Goal: Transaction & Acquisition: Purchase product/service

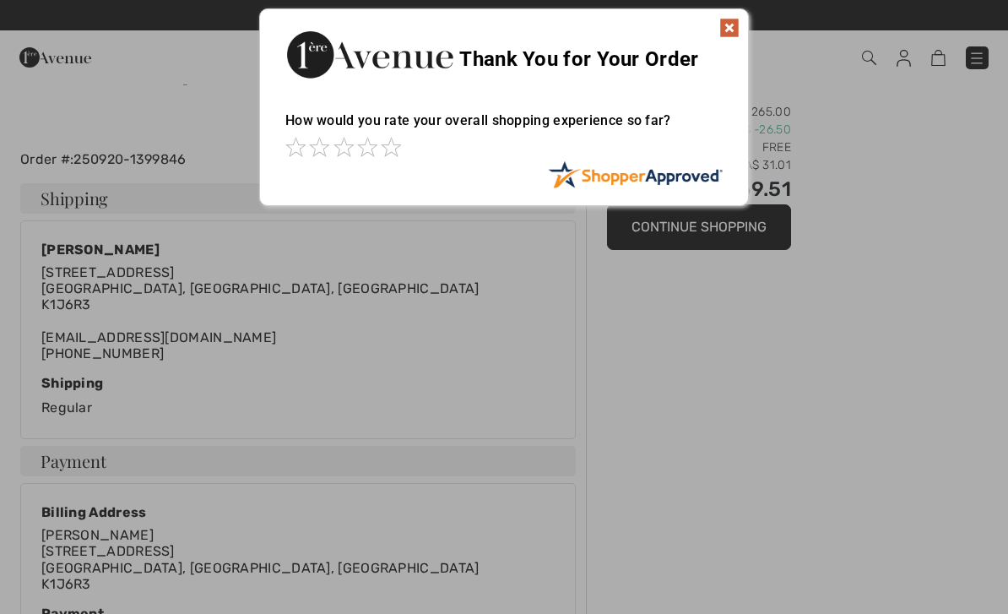
click at [730, 30] on img at bounding box center [729, 28] width 20 height 20
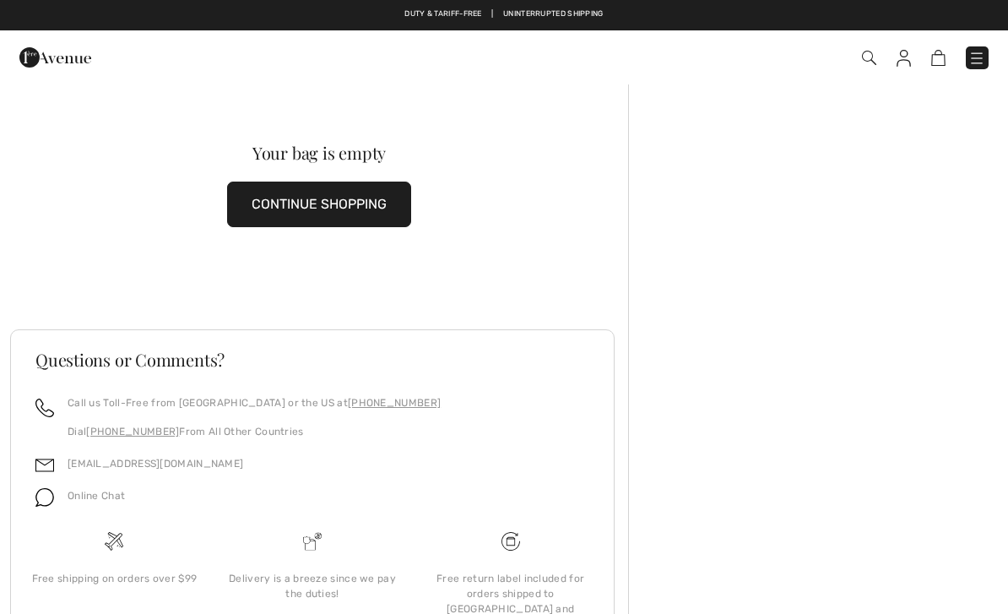
click at [338, 201] on button "CONTINUE SHOPPING" at bounding box center [319, 205] width 184 height 46
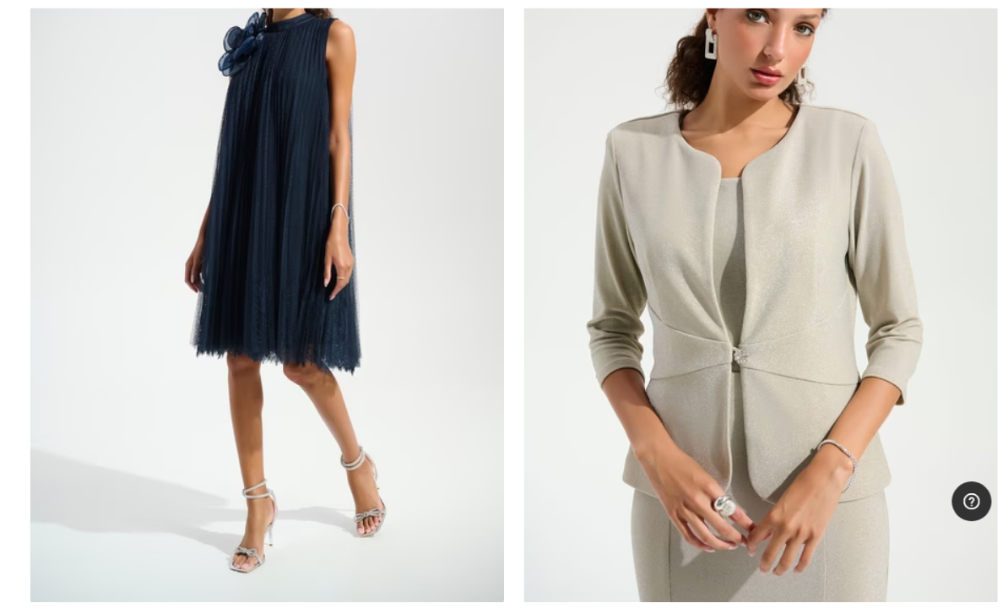
scroll to position [2792, 0]
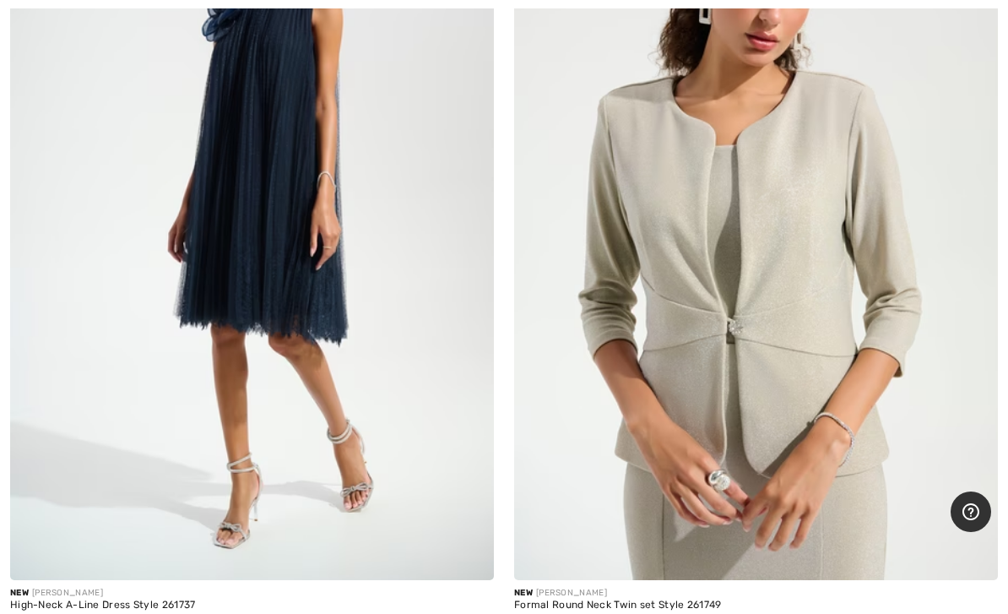
click at [760, 466] on img at bounding box center [756, 218] width 484 height 726
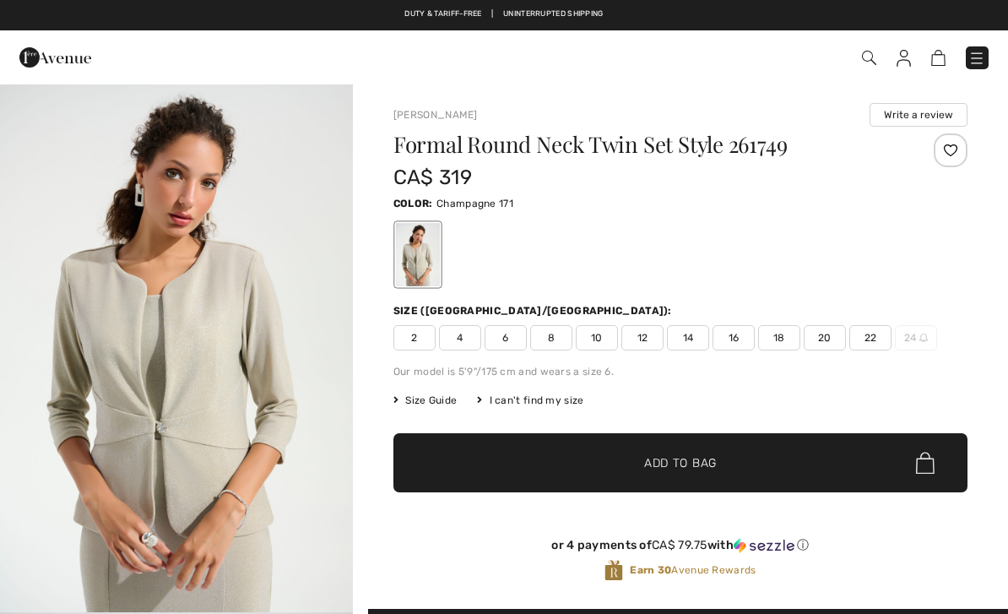
checkbox input "true"
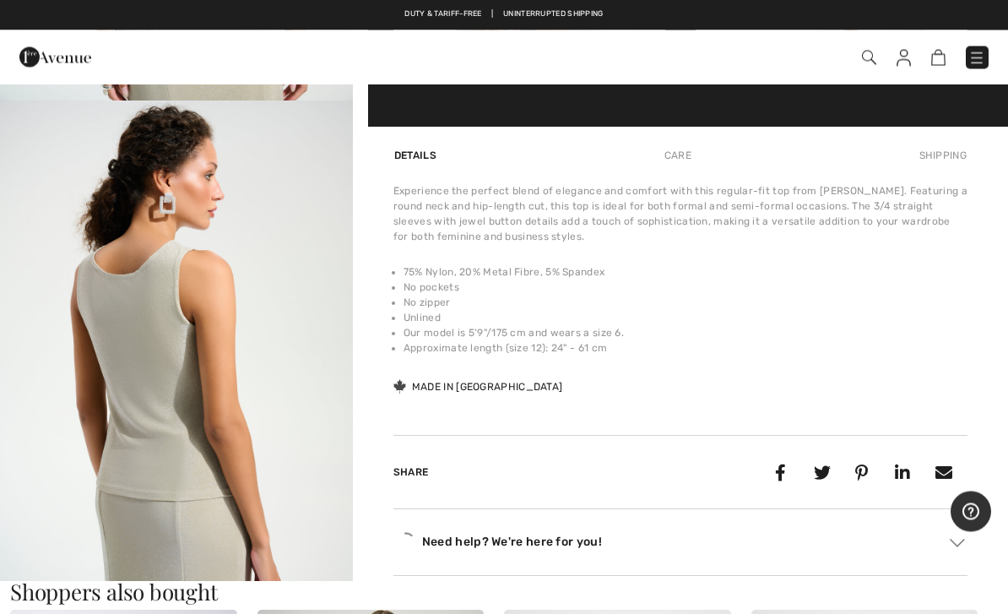
scroll to position [1072, 0]
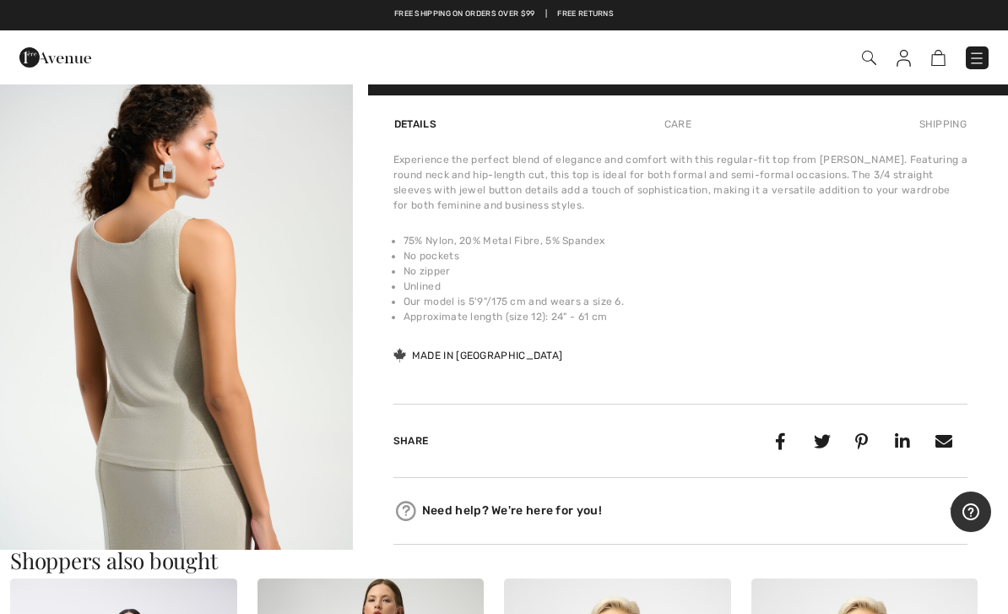
click at [623, 454] on div at bounding box center [728, 441] width 479 height 32
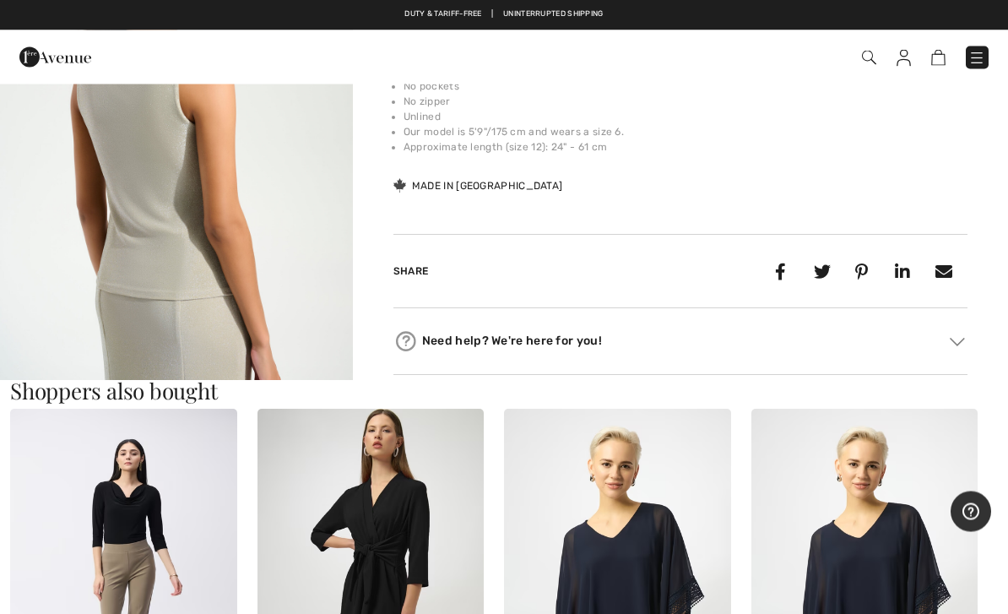
scroll to position [1235, 0]
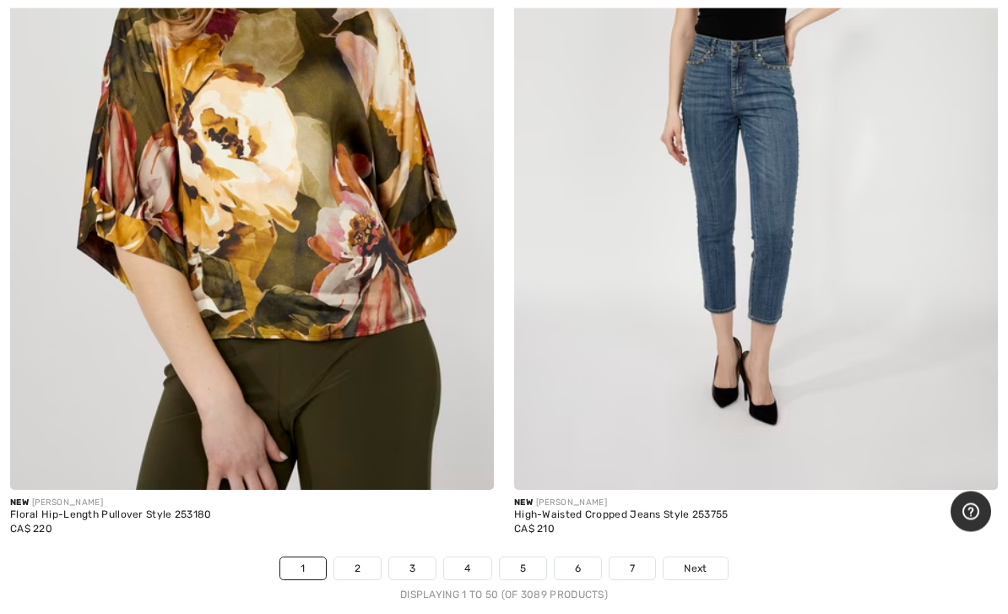
scroll to position [20484, 0]
click at [366, 557] on link "2" at bounding box center [357, 568] width 46 height 22
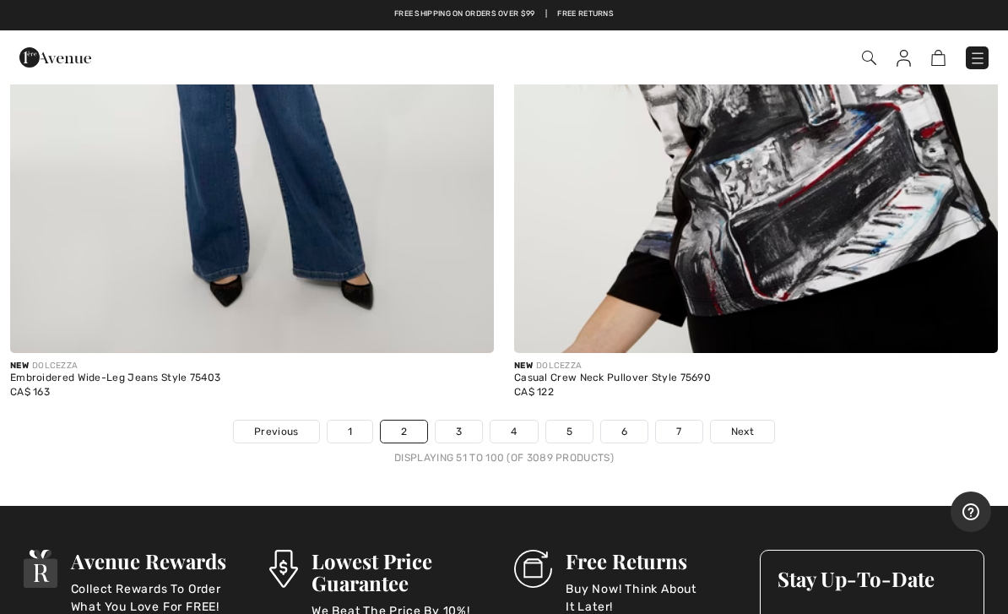
scroll to position [20559, 0]
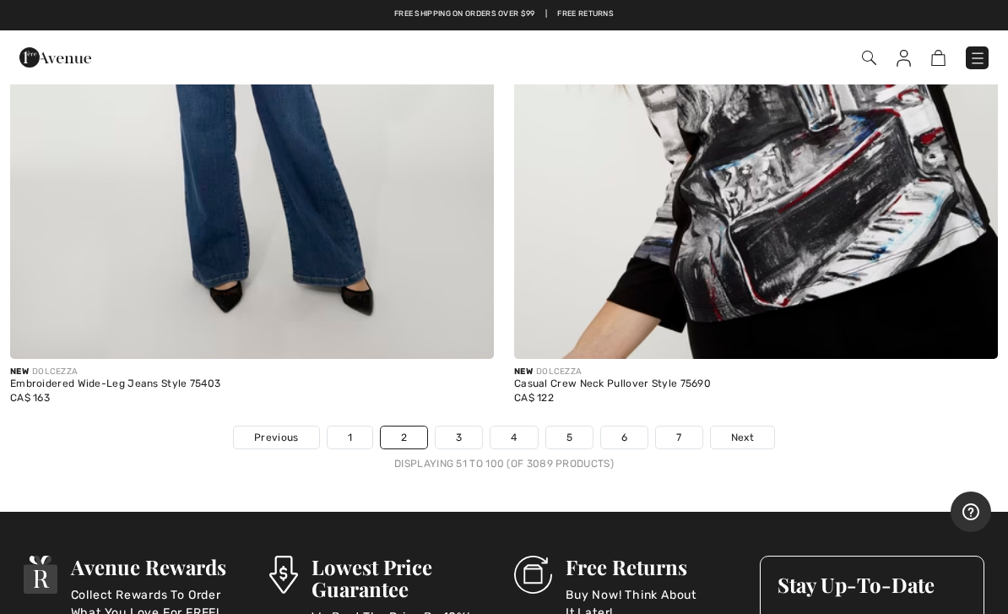
click at [462, 426] on link "3" at bounding box center [459, 437] width 46 height 22
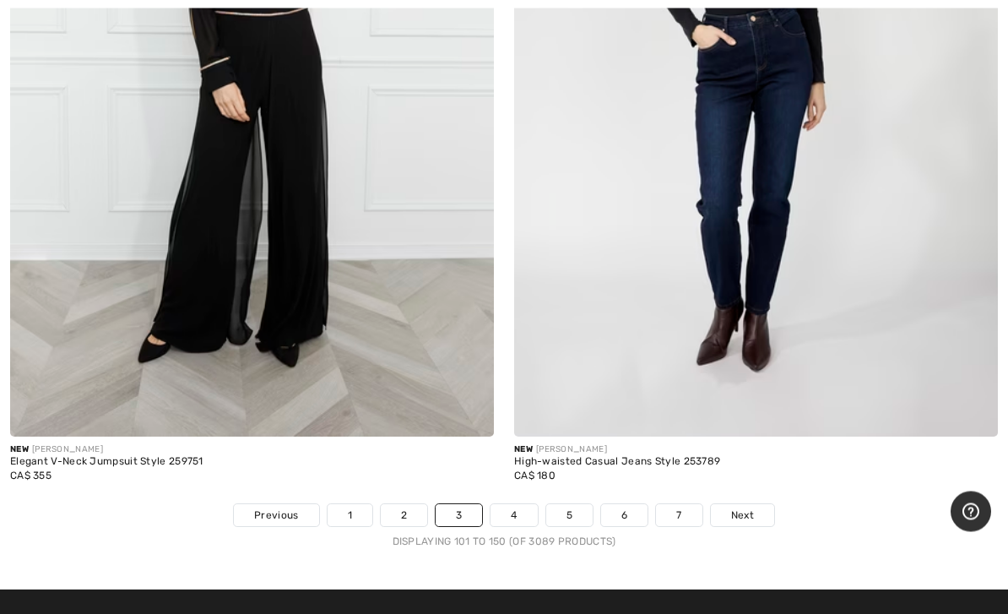
scroll to position [20481, 0]
click at [513, 504] on link "4" at bounding box center [514, 515] width 46 height 22
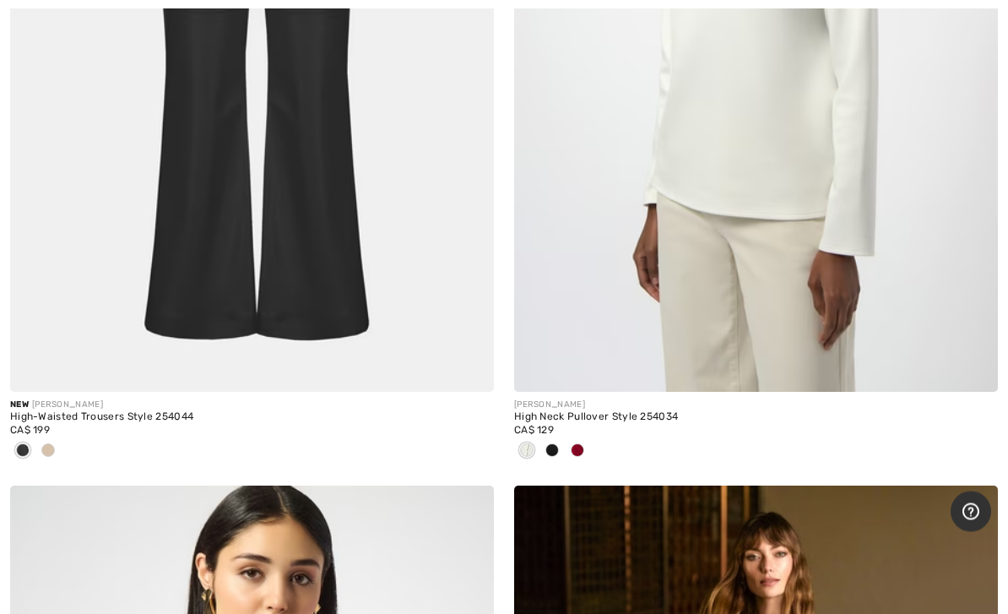
scroll to position [3774, 0]
click at [117, 193] on img at bounding box center [252, 29] width 484 height 726
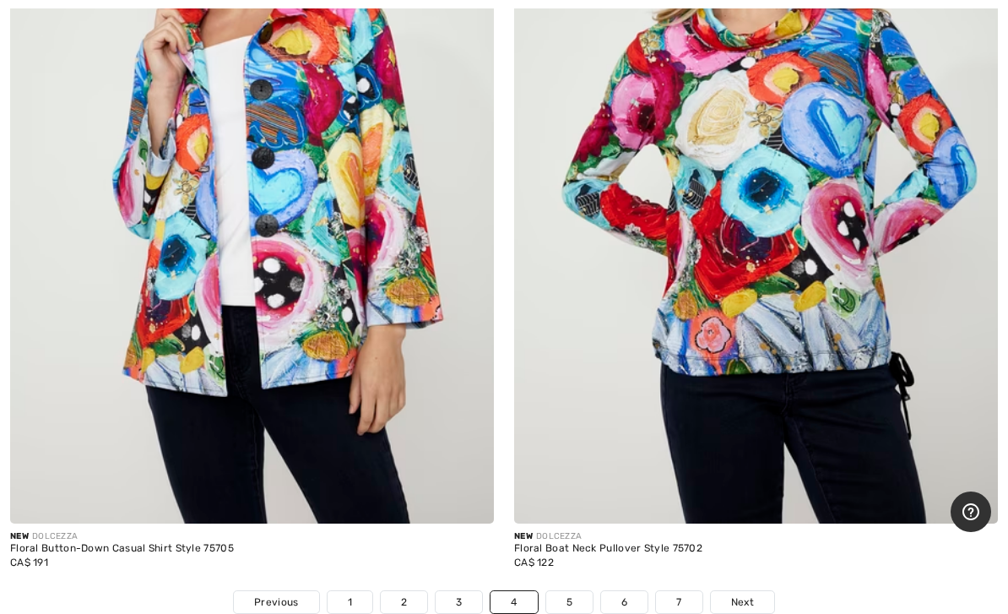
scroll to position [20533, 0]
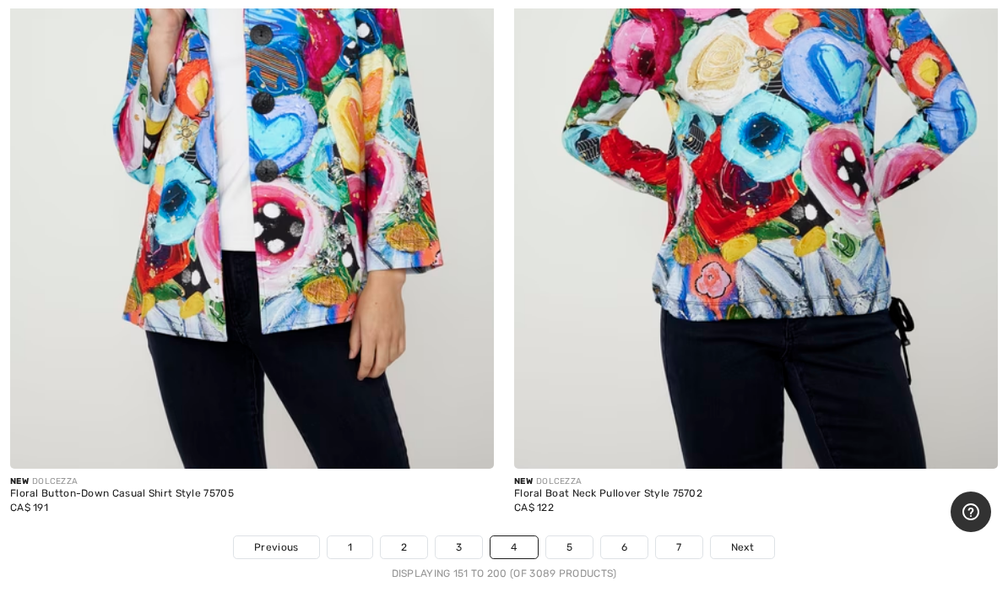
click at [561, 536] on link "5" at bounding box center [569, 547] width 46 height 22
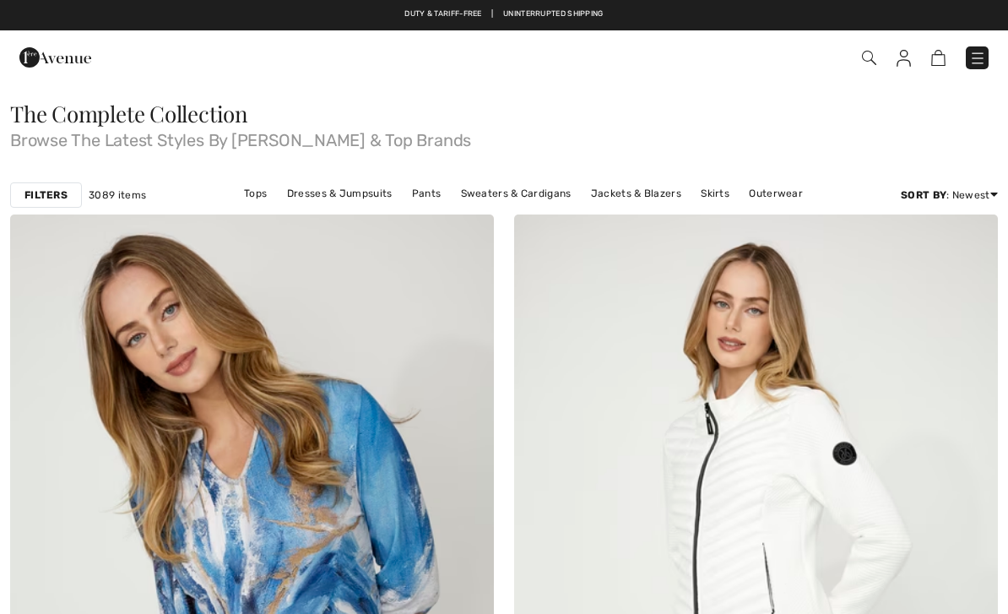
checkbox input "true"
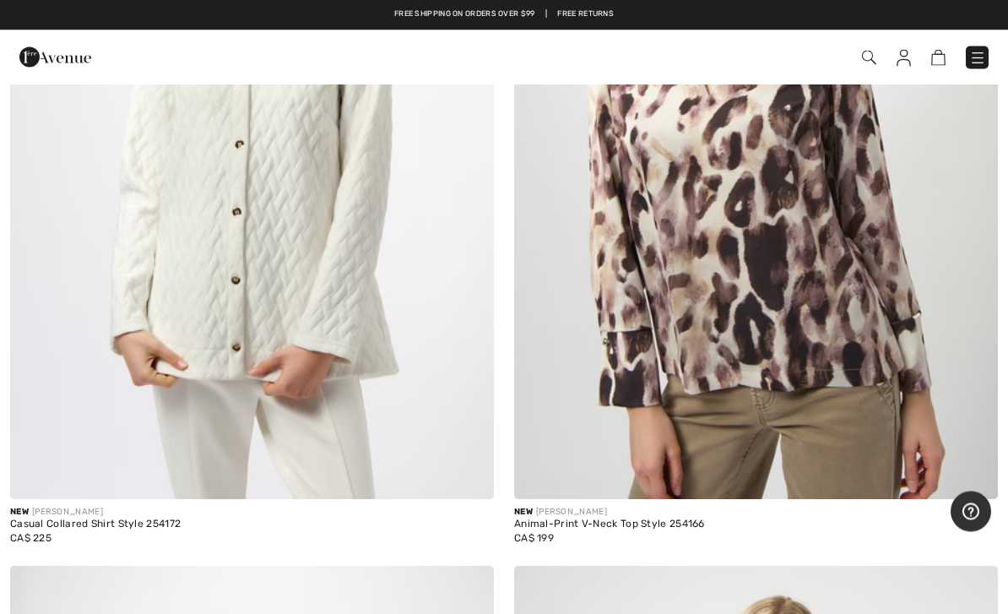
scroll to position [10346, 0]
click at [82, 220] on img at bounding box center [252, 137] width 484 height 726
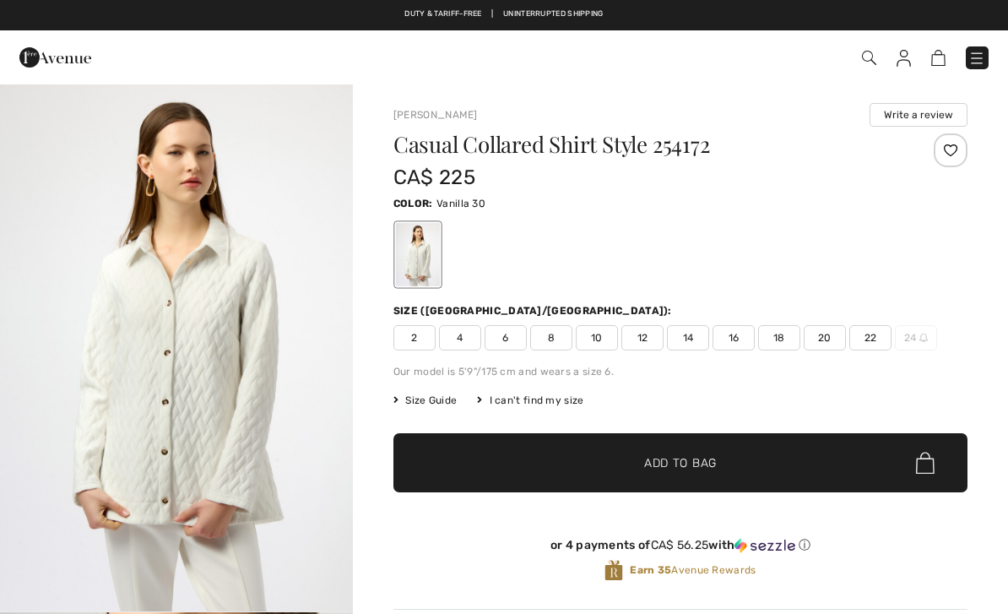
checkbox input "true"
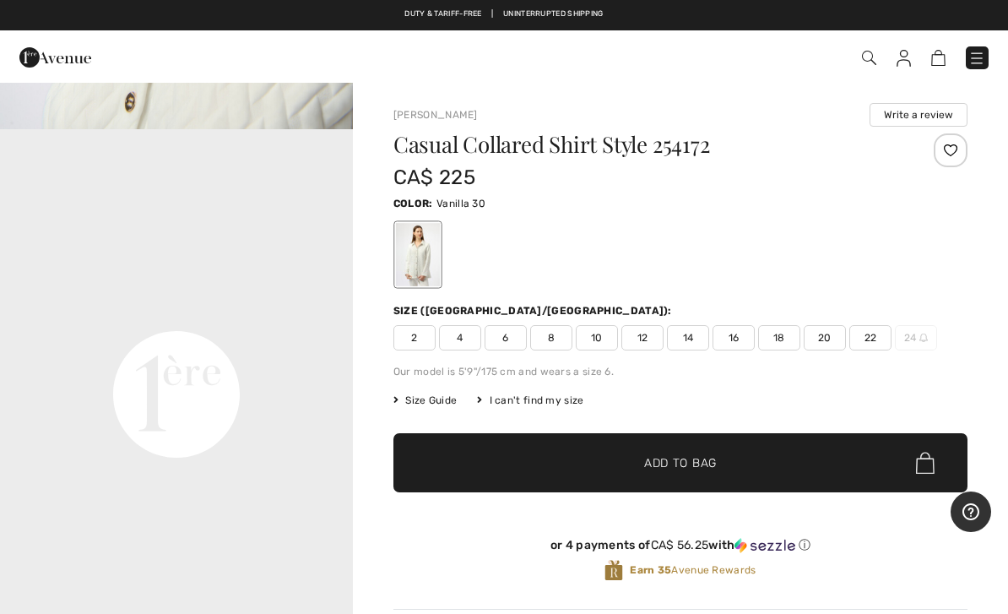
scroll to position [1070, 0]
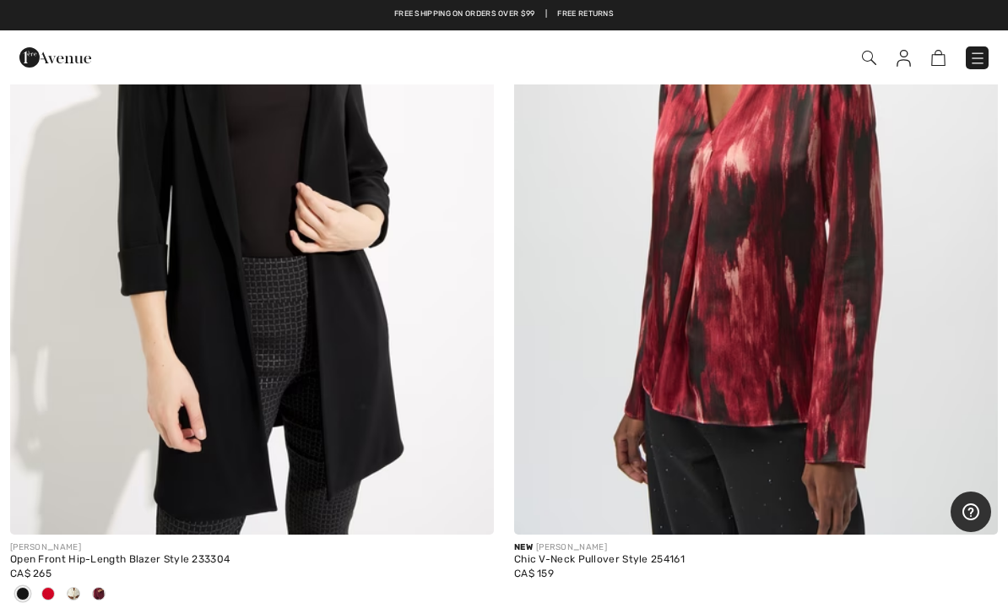
scroll to position [13521, 0]
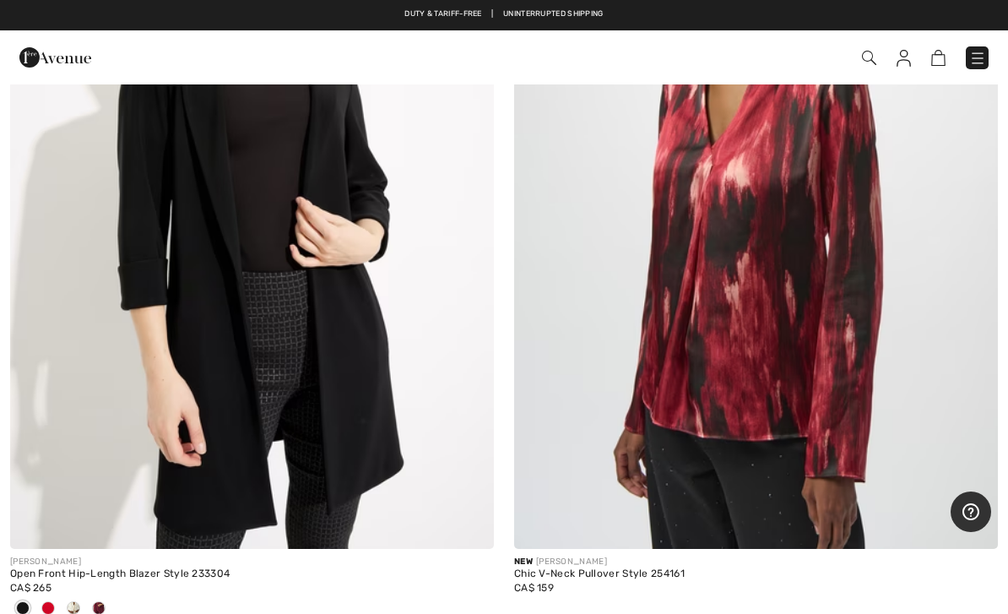
click at [60, 269] on img at bounding box center [252, 187] width 484 height 726
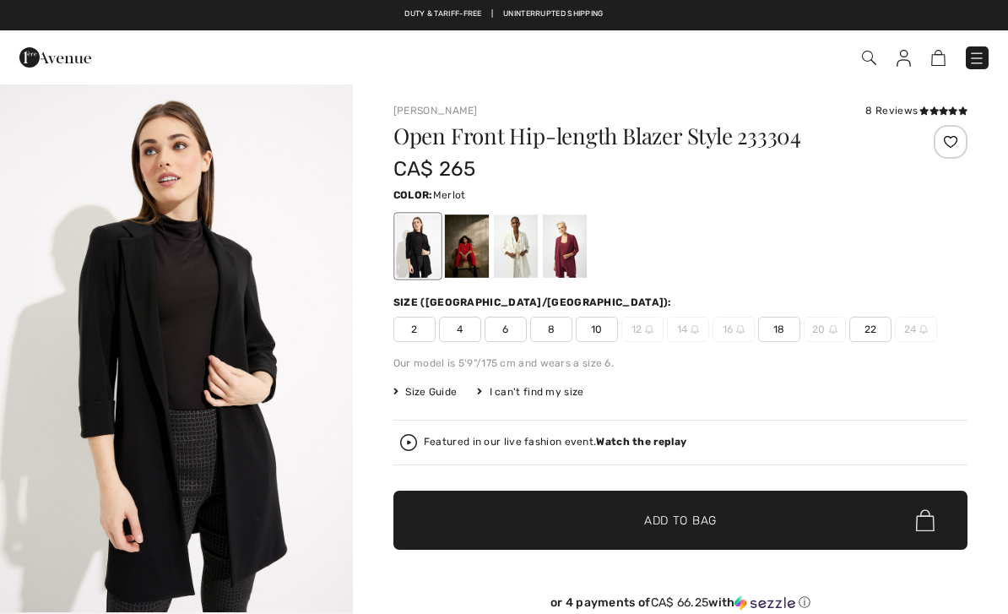
checkbox input "true"
click at [566, 259] on div at bounding box center [565, 245] width 44 height 63
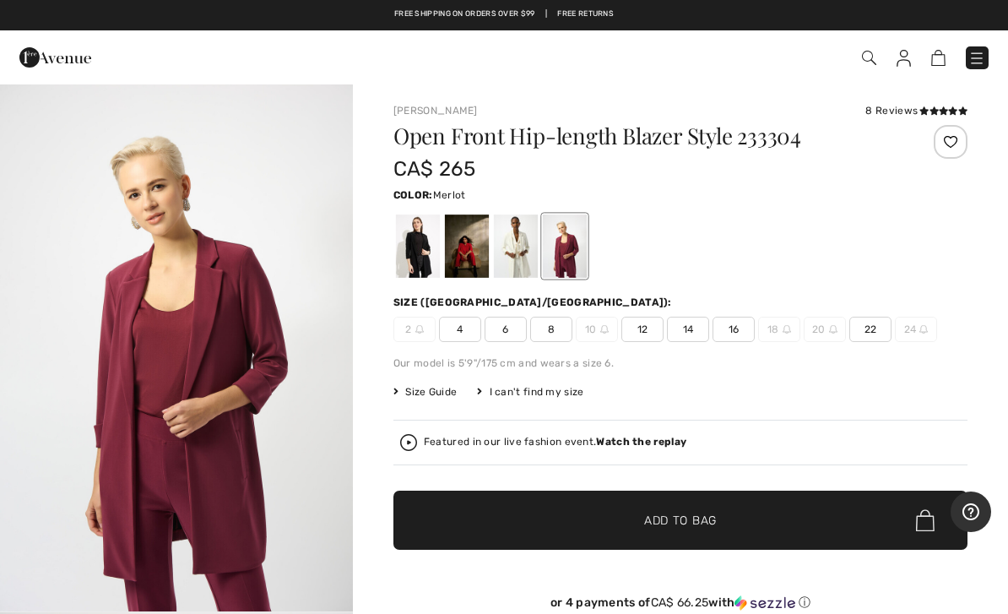
click at [464, 230] on div at bounding box center [467, 245] width 44 height 63
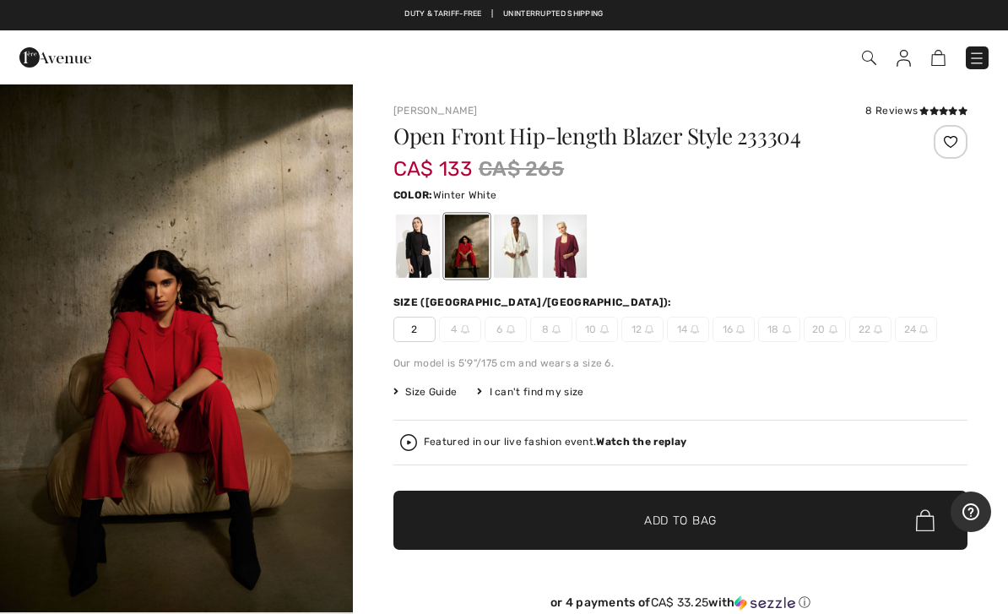
click at [508, 235] on div at bounding box center [516, 245] width 44 height 63
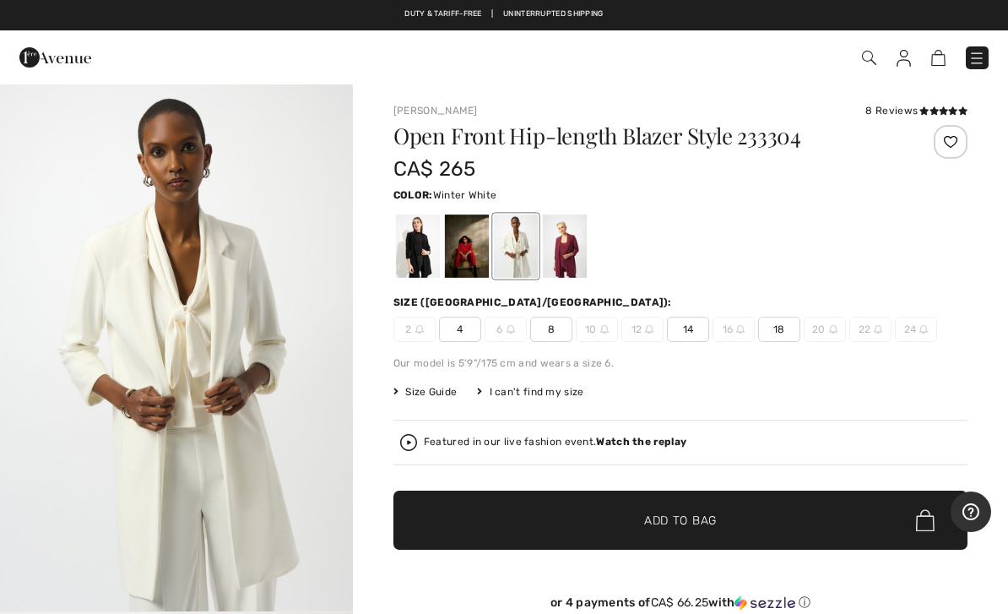
click at [587, 228] on div at bounding box center [565, 245] width 44 height 63
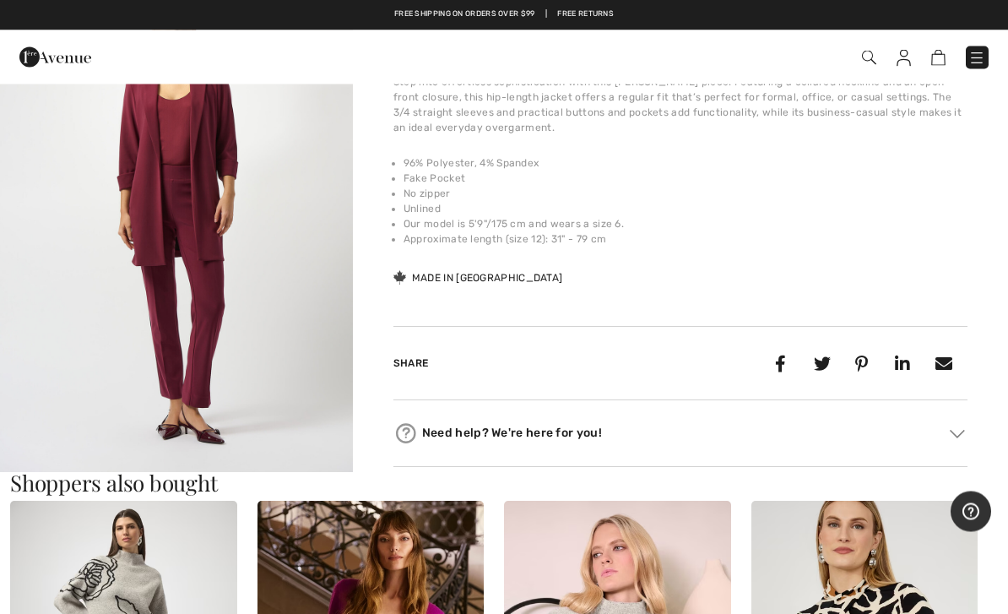
scroll to position [636, 0]
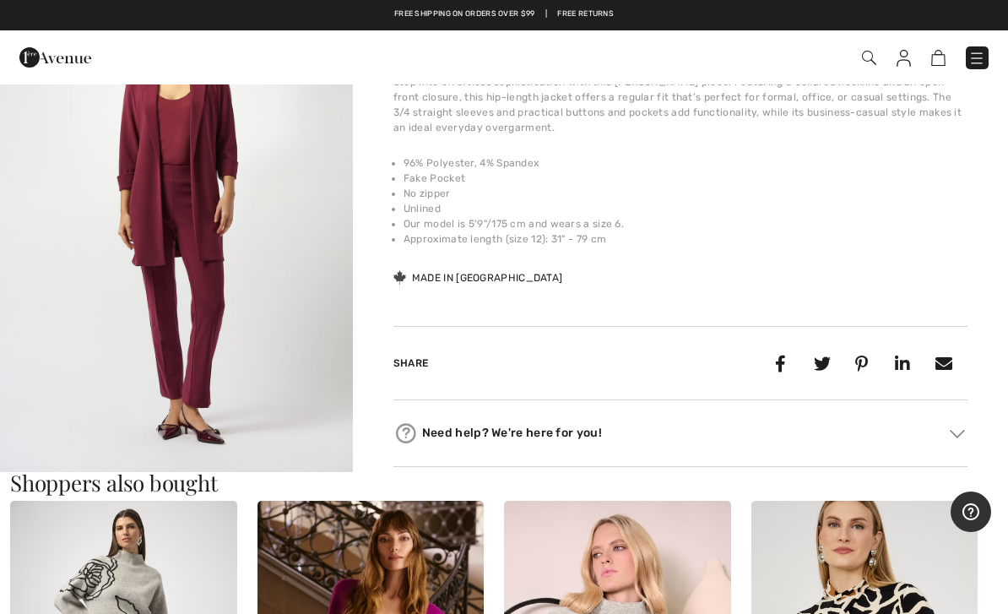
click at [979, 52] on img at bounding box center [977, 58] width 17 height 17
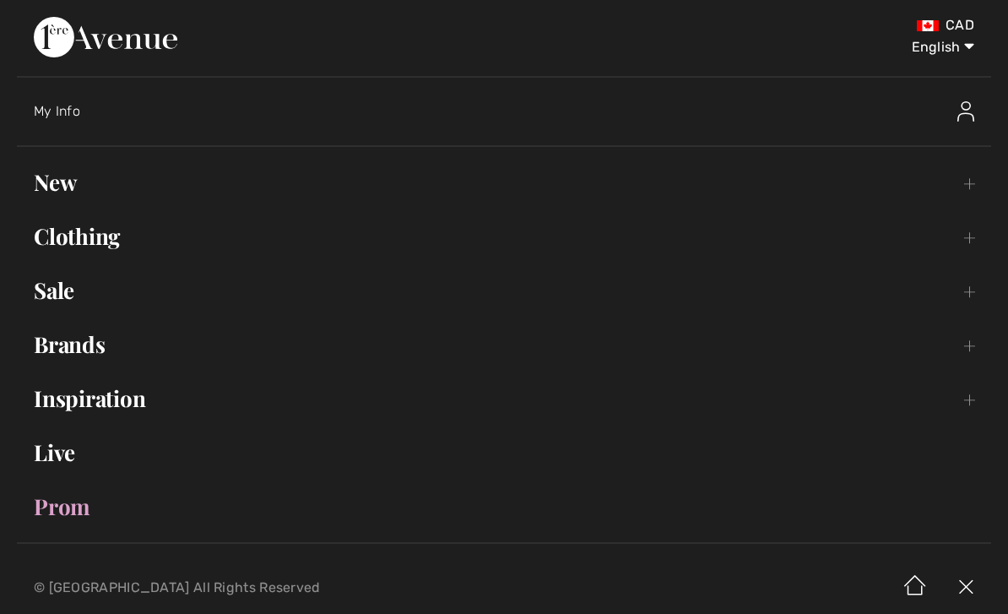
click at [169, 239] on link "Clothing Toggle submenu" at bounding box center [504, 236] width 974 height 37
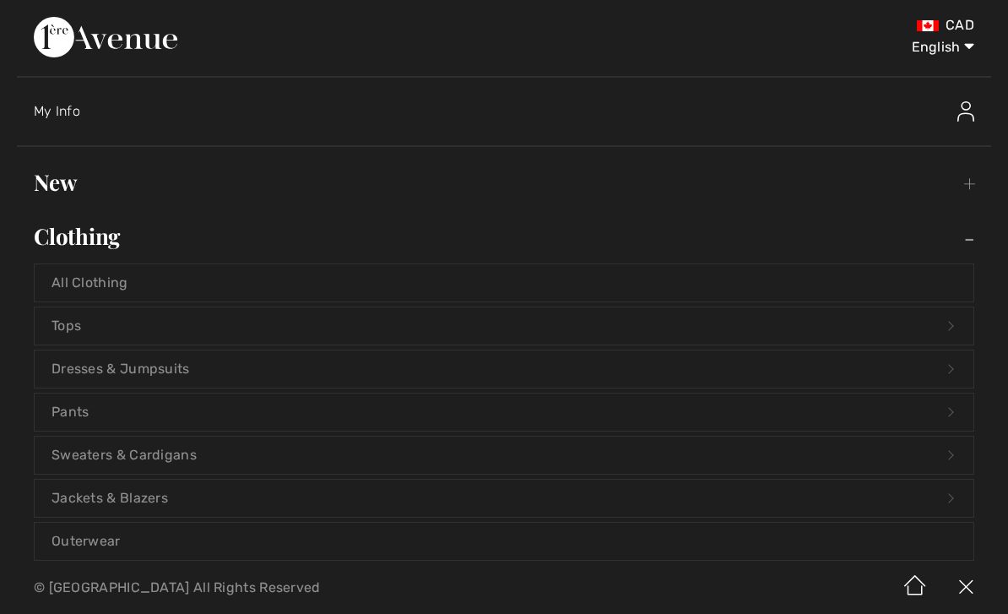
click at [155, 334] on link "Tops Open submenu" at bounding box center [504, 325] width 939 height 37
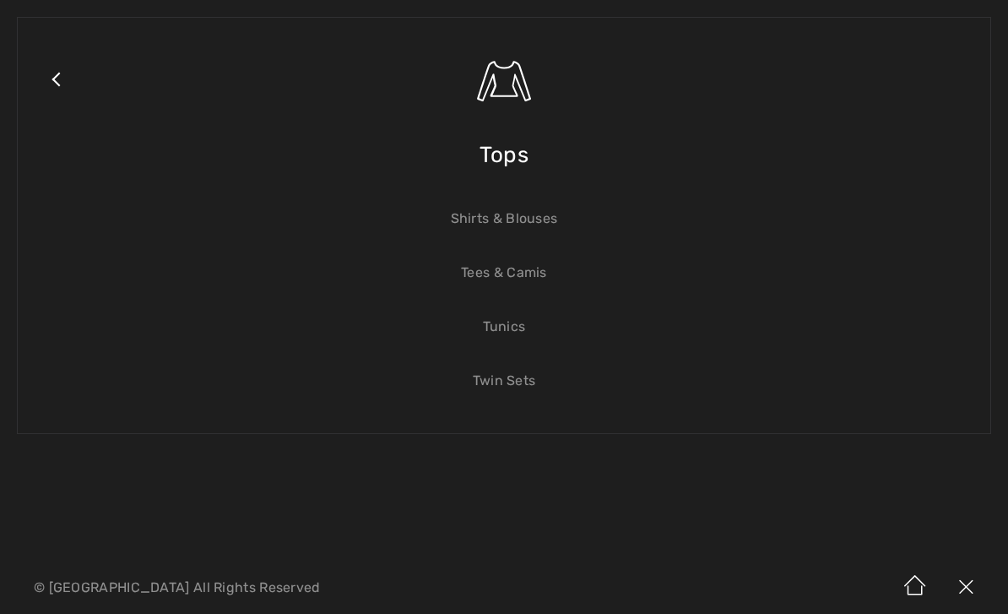
click at [523, 268] on link "Tees & Camis" at bounding box center [504, 272] width 939 height 37
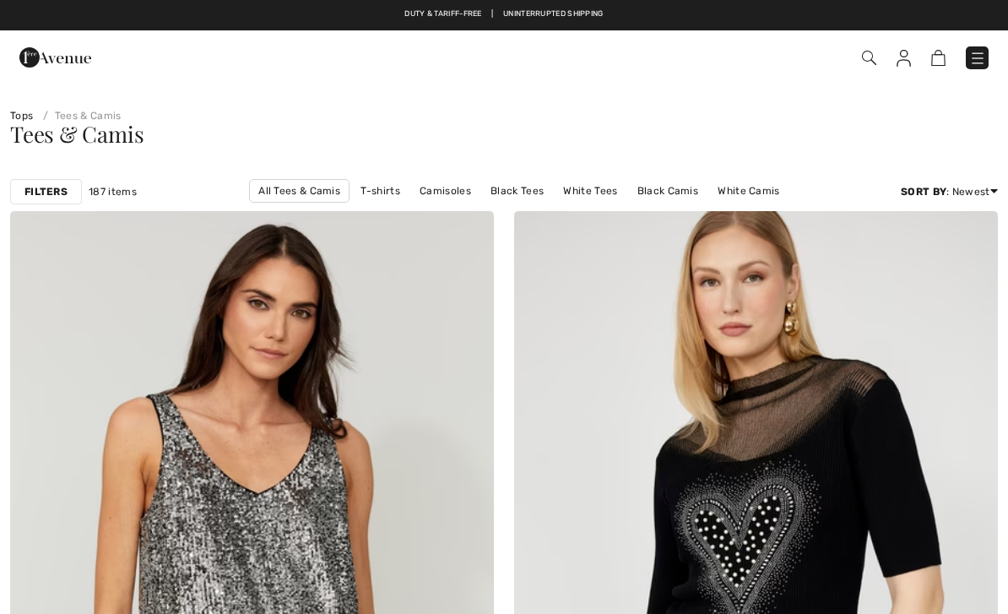
checkbox input "true"
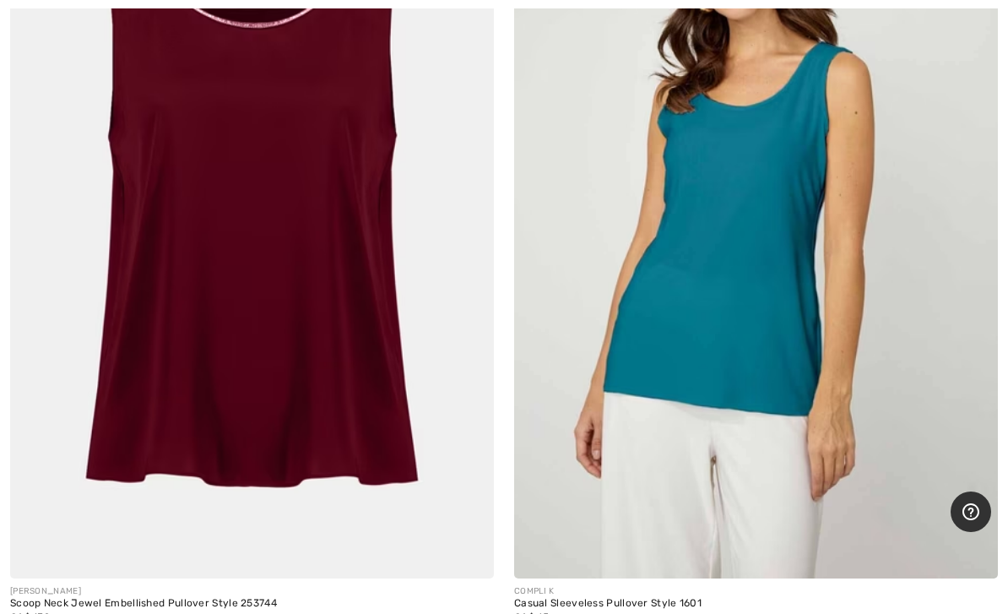
scroll to position [4500, 0]
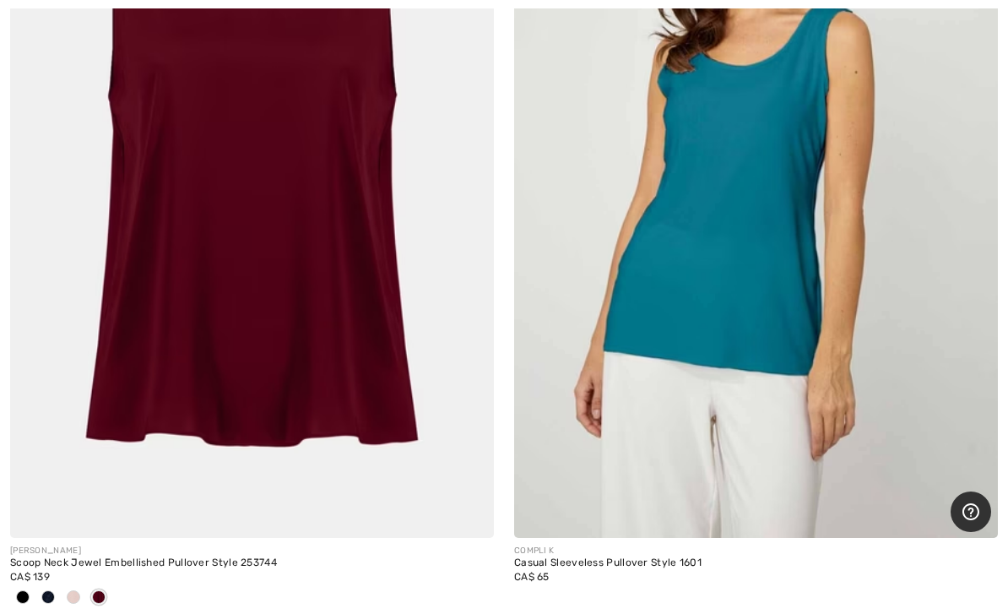
click at [95, 209] on img at bounding box center [252, 175] width 484 height 726
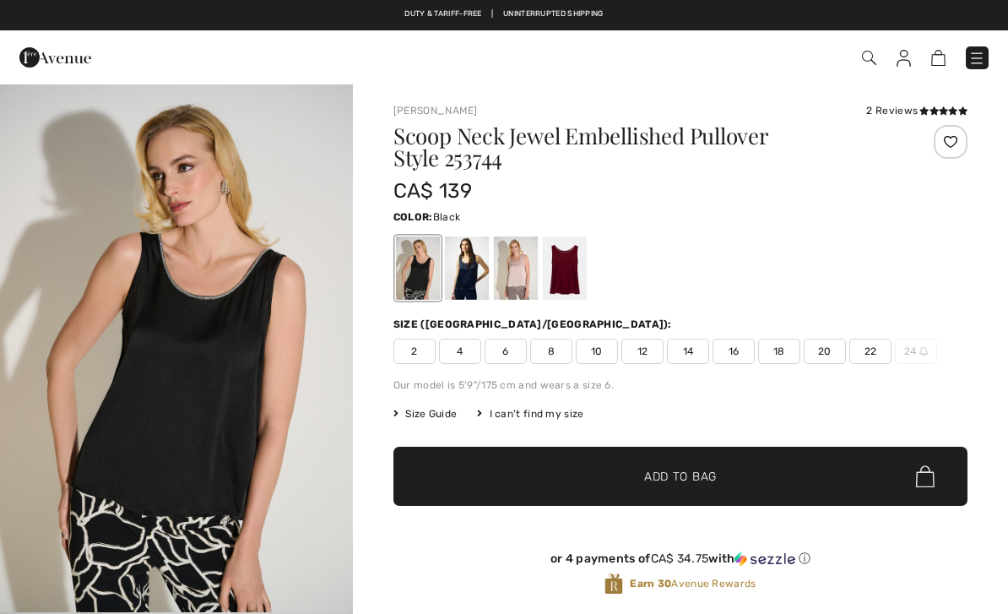
checkbox input "true"
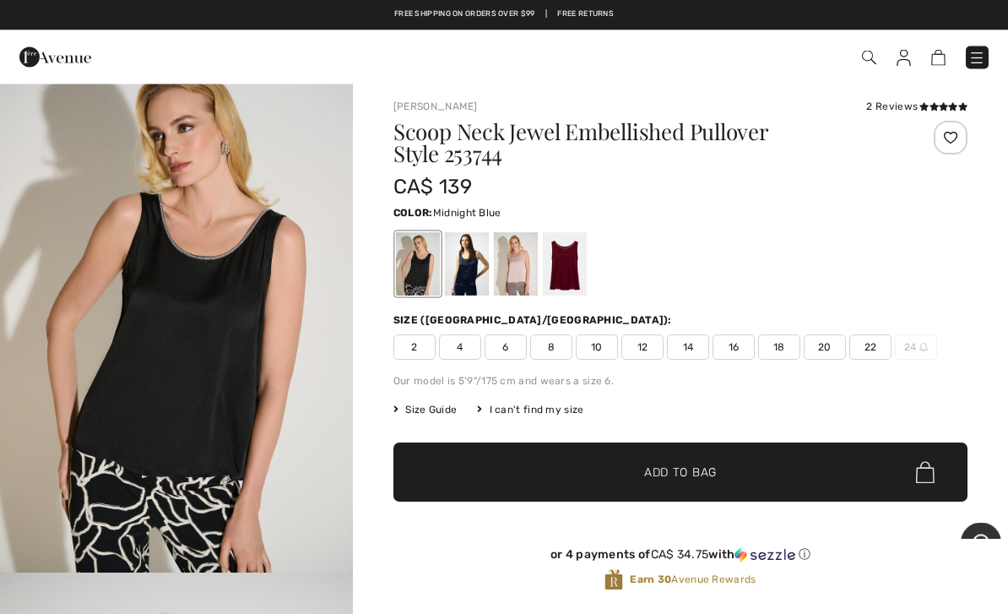
scroll to position [4, 0]
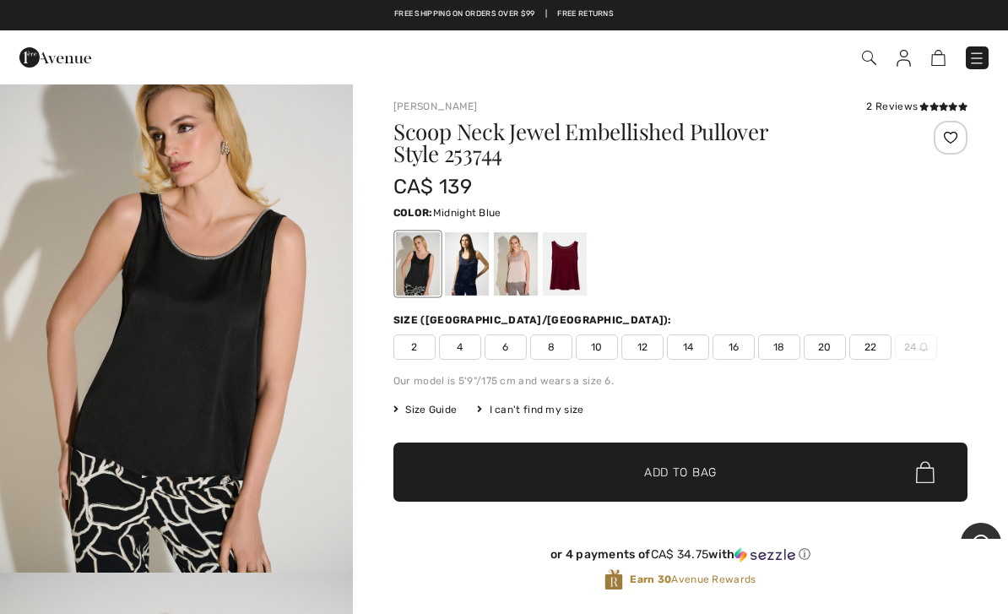
click at [451, 241] on div at bounding box center [467, 263] width 44 height 63
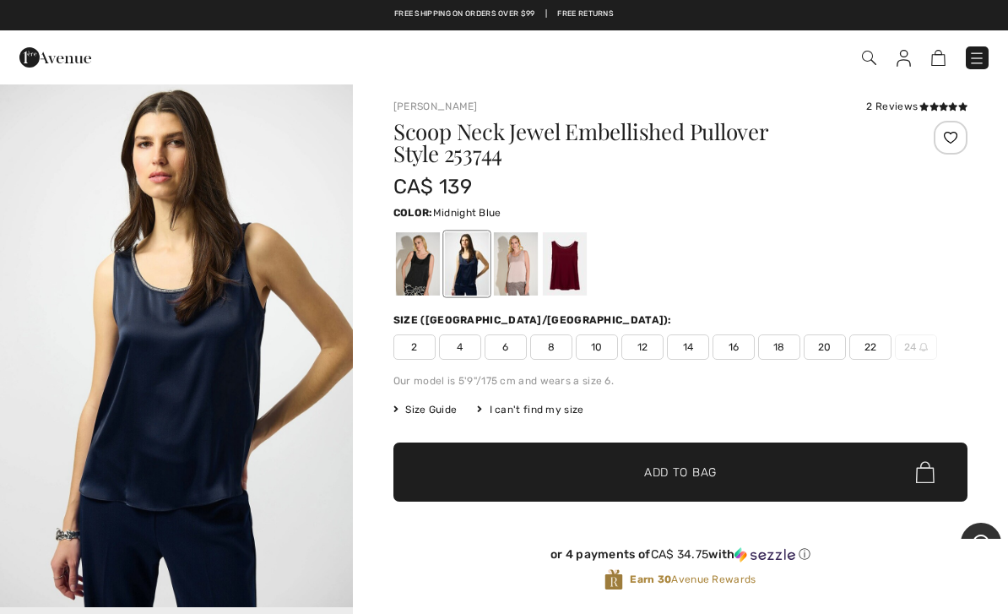
scroll to position [0, 0]
click at [507, 242] on div at bounding box center [516, 263] width 44 height 63
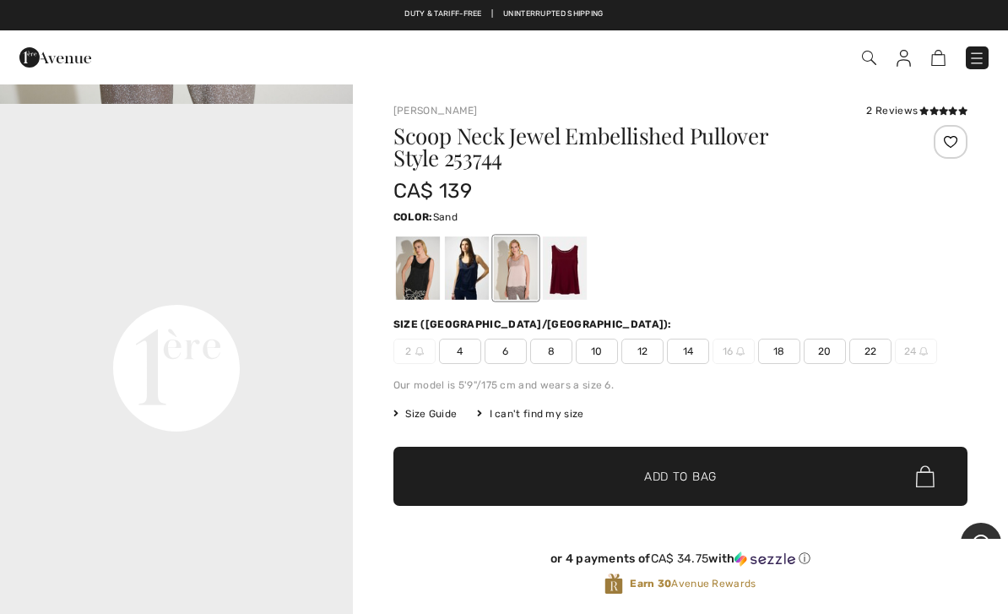
click at [910, 111] on div "2 Reviews" at bounding box center [916, 110] width 101 height 15
click at [868, 130] on h1 "Scoop Neck Jewel Embellished Pullover Style 253744" at bounding box center [632, 147] width 479 height 44
click at [895, 114] on div "2 Reviews" at bounding box center [916, 110] width 101 height 15
click at [897, 106] on div "2 Reviews" at bounding box center [916, 110] width 101 height 15
click at [949, 107] on icon at bounding box center [952, 110] width 9 height 8
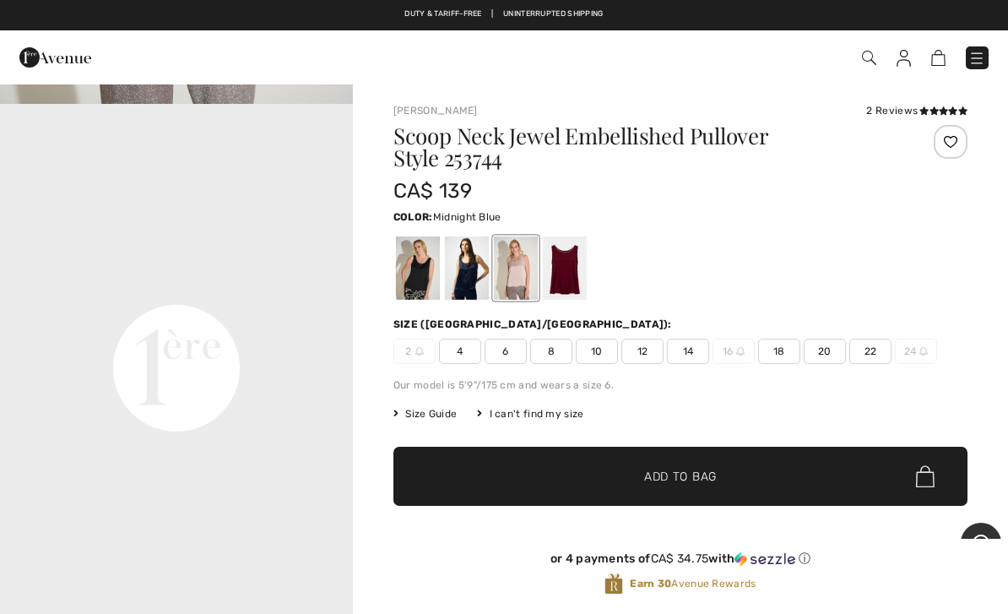
click at [466, 272] on div at bounding box center [467, 267] width 44 height 63
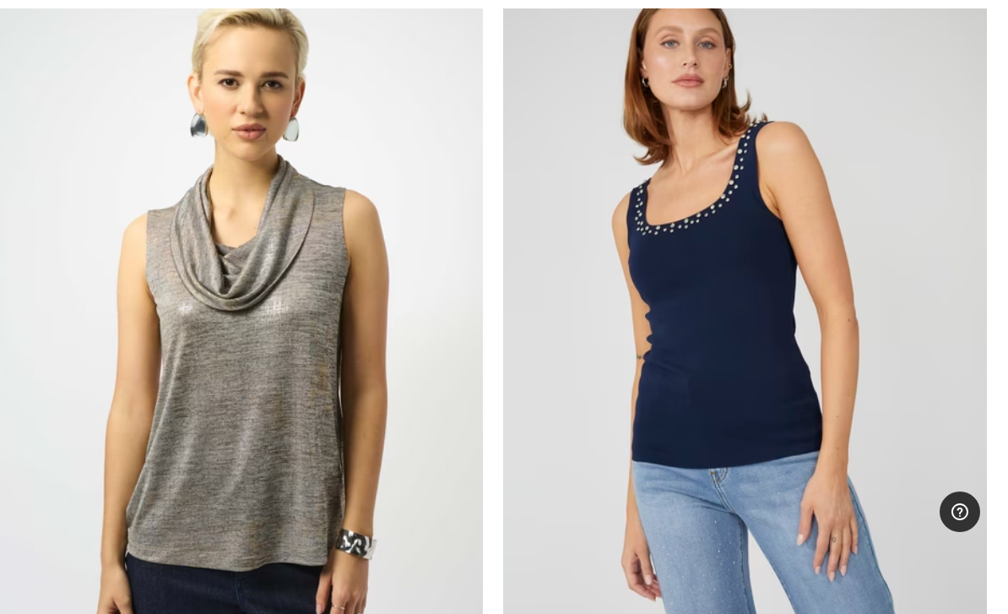
scroll to position [8599, 0]
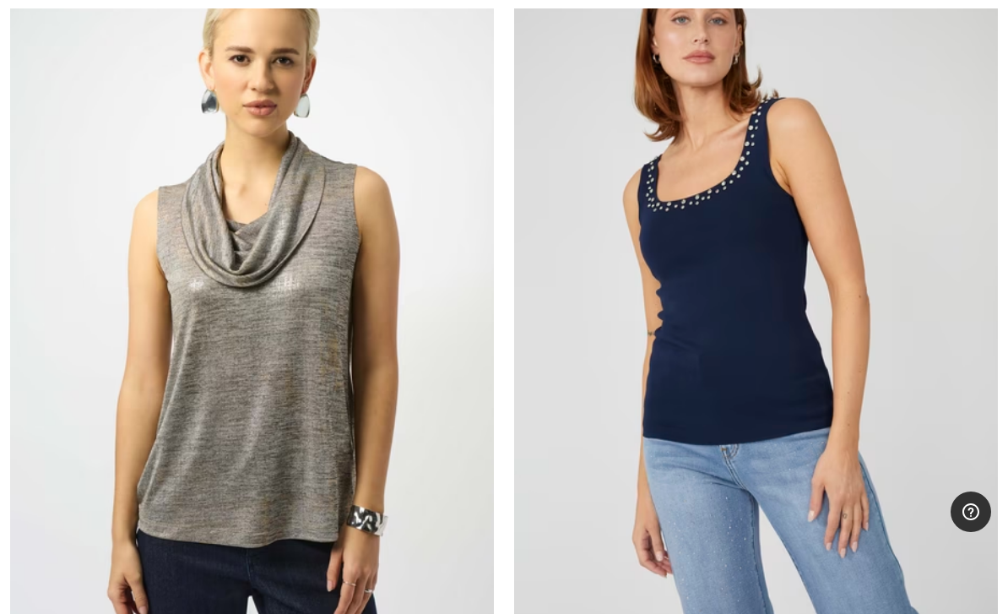
click at [756, 345] on img at bounding box center [756, 306] width 484 height 726
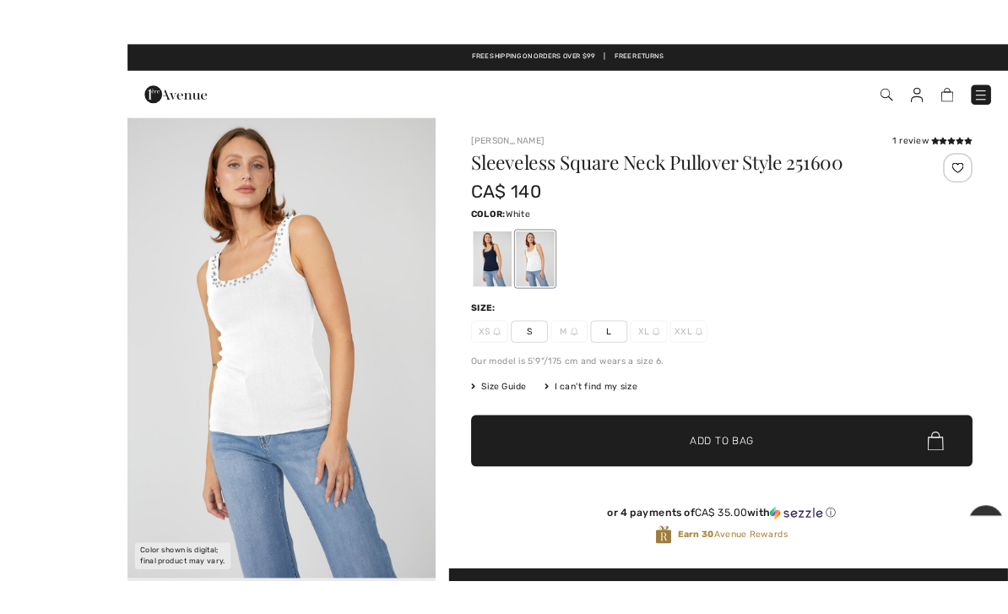
scroll to position [23, 0]
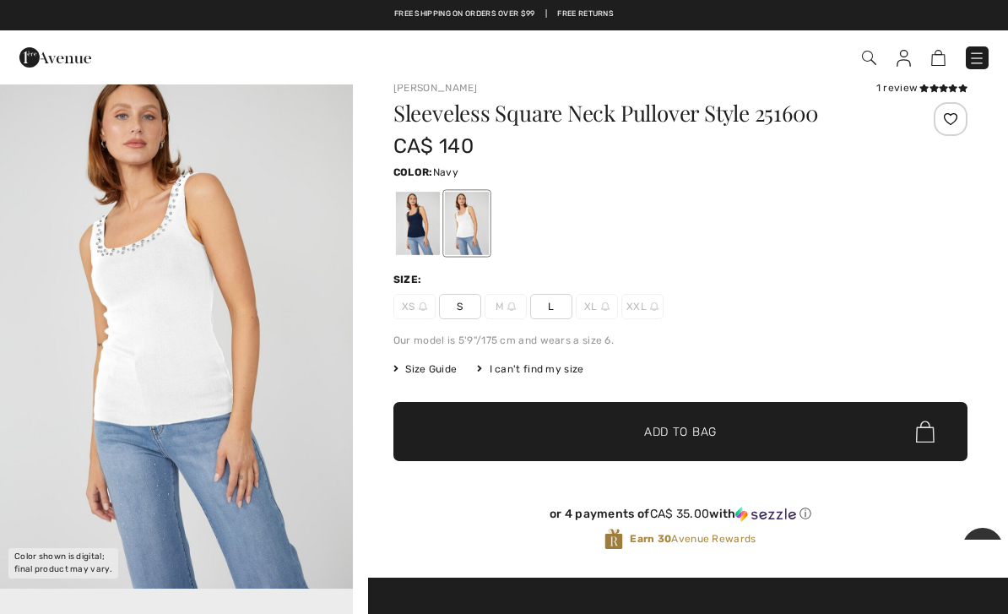
click at [416, 218] on div at bounding box center [418, 223] width 44 height 63
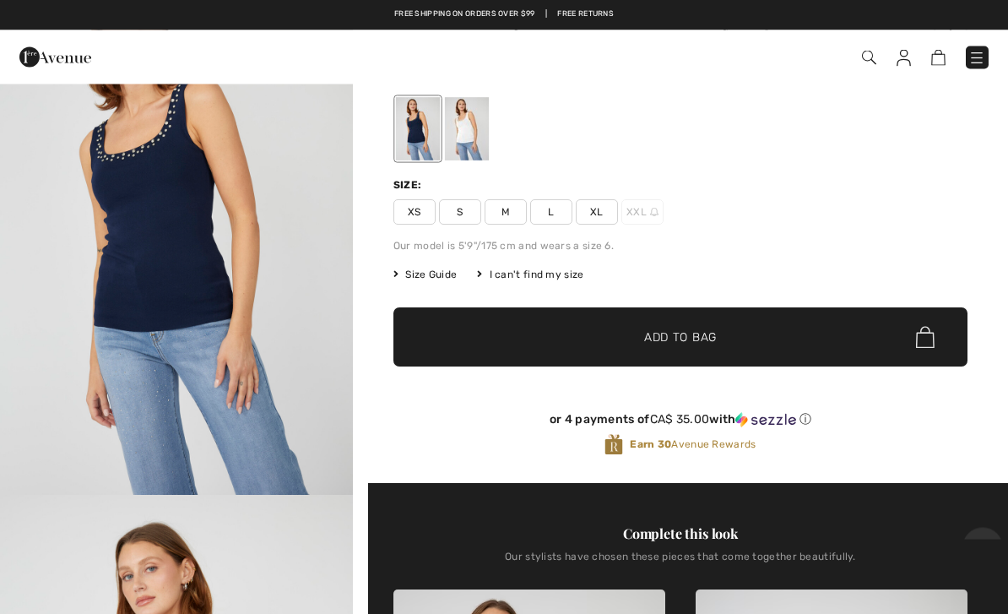
scroll to position [0, 0]
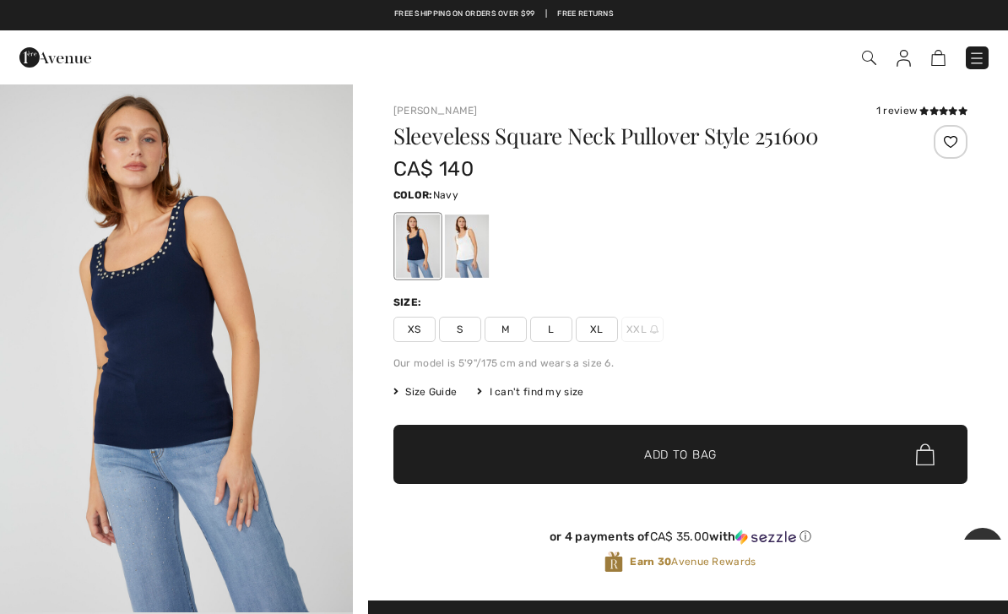
click at [592, 317] on span "XL" at bounding box center [597, 329] width 42 height 25
click at [616, 451] on span "✔ Added to Bag" at bounding box center [655, 455] width 103 height 18
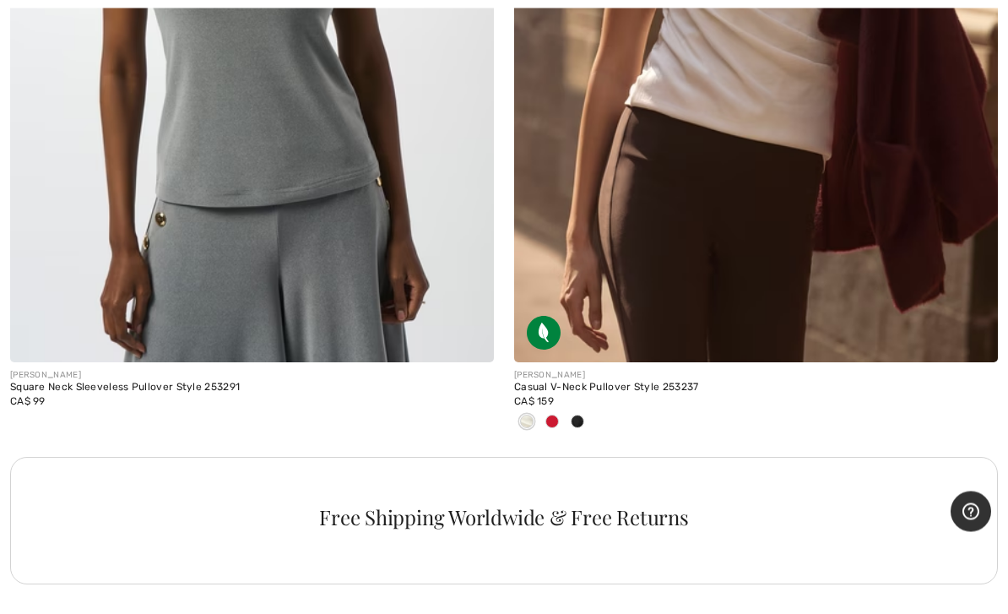
scroll to position [9723, 0]
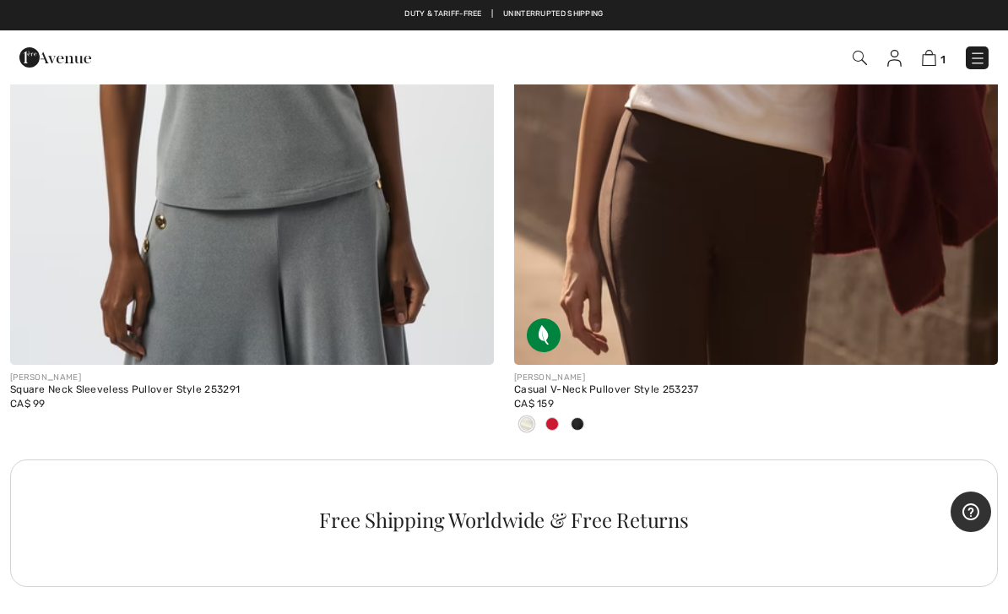
click at [579, 421] on span at bounding box center [578, 424] width 14 height 14
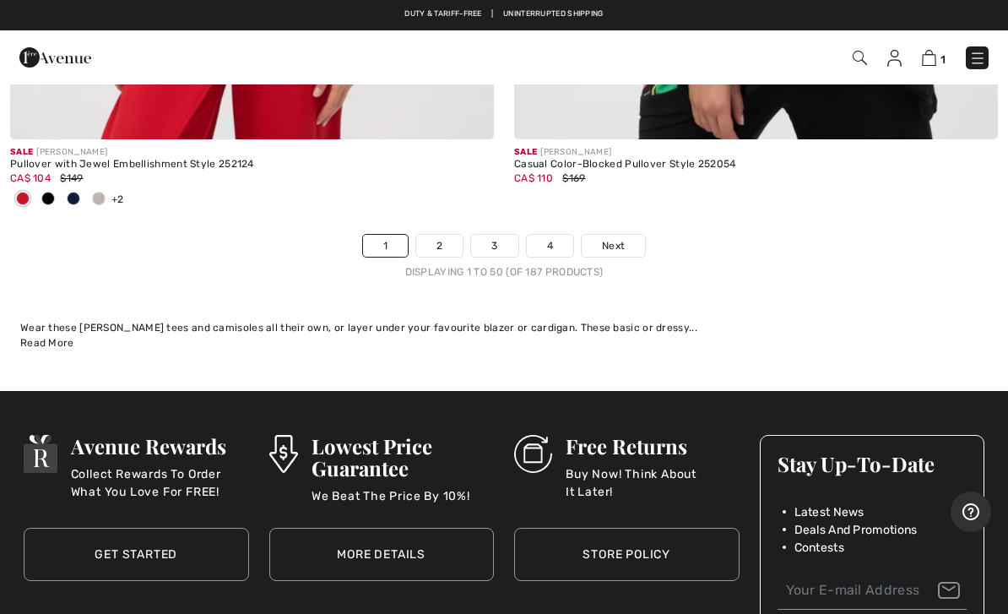
scroll to position [20858, 0]
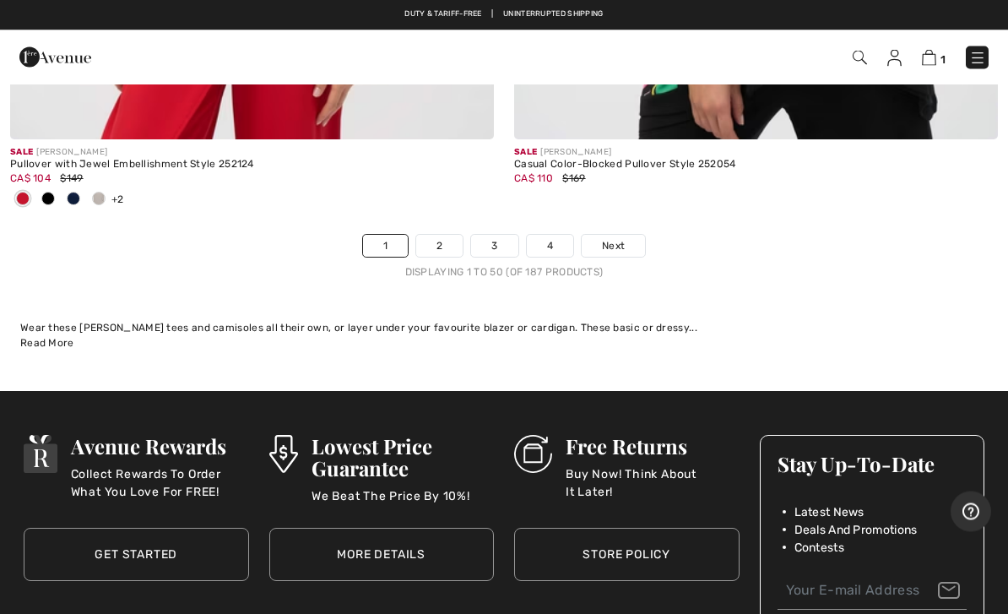
click at [437, 237] on link "2" at bounding box center [439, 247] width 46 height 22
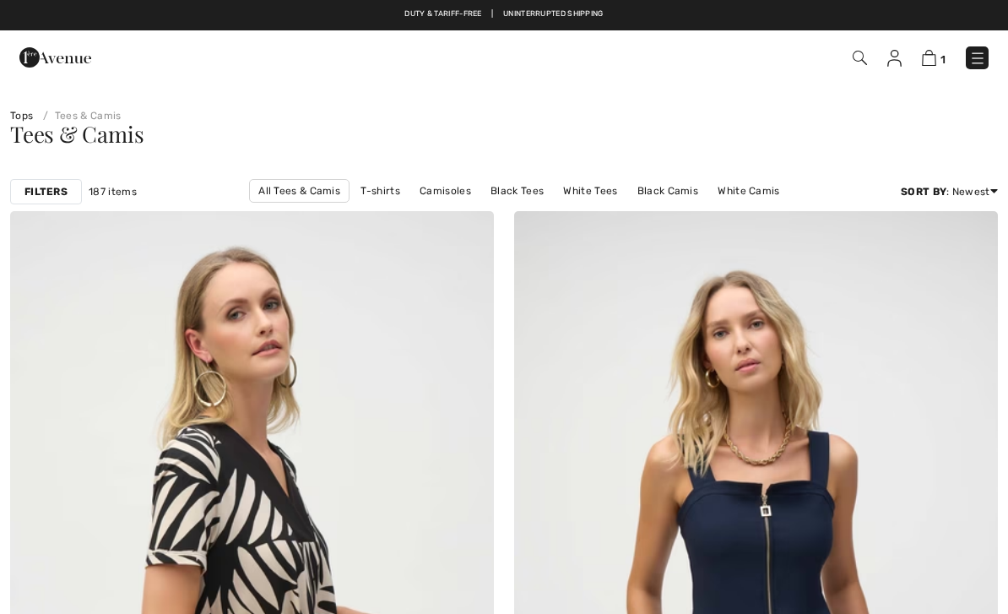
checkbox input "true"
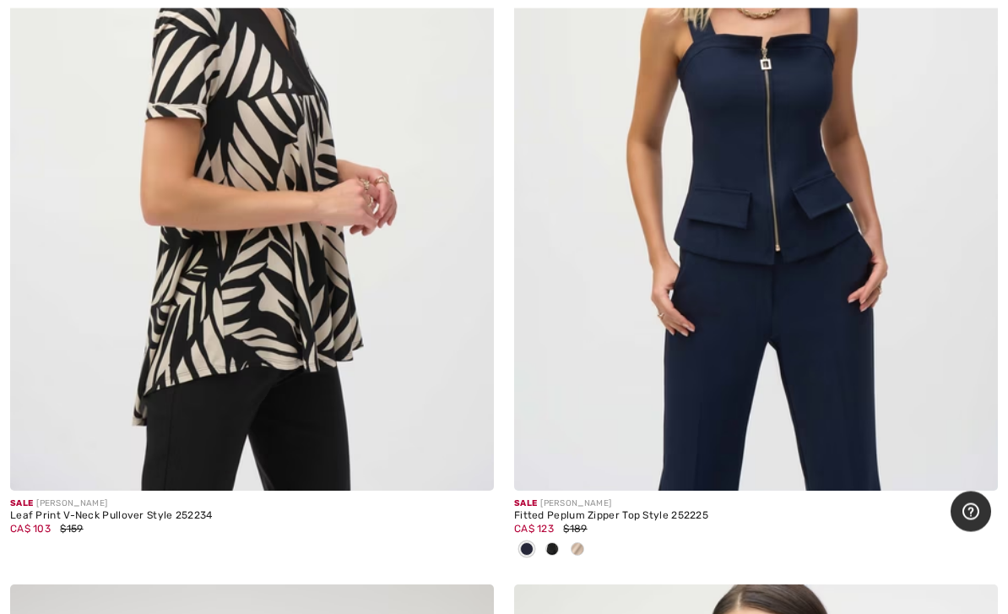
scroll to position [447, 0]
click at [584, 545] on div at bounding box center [577, 550] width 25 height 28
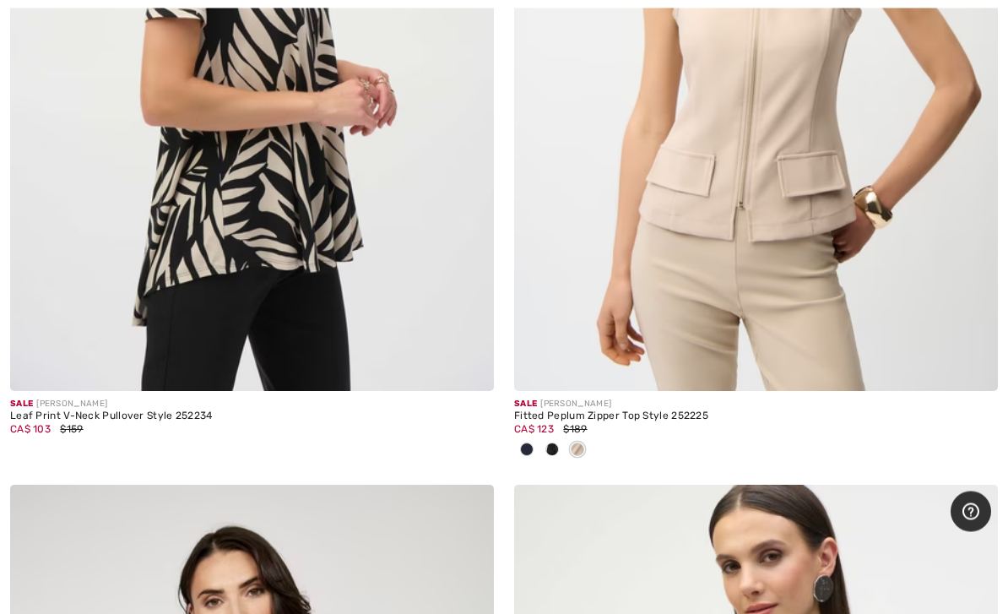
scroll to position [546, 0]
click at [804, 334] on img at bounding box center [756, 28] width 484 height 726
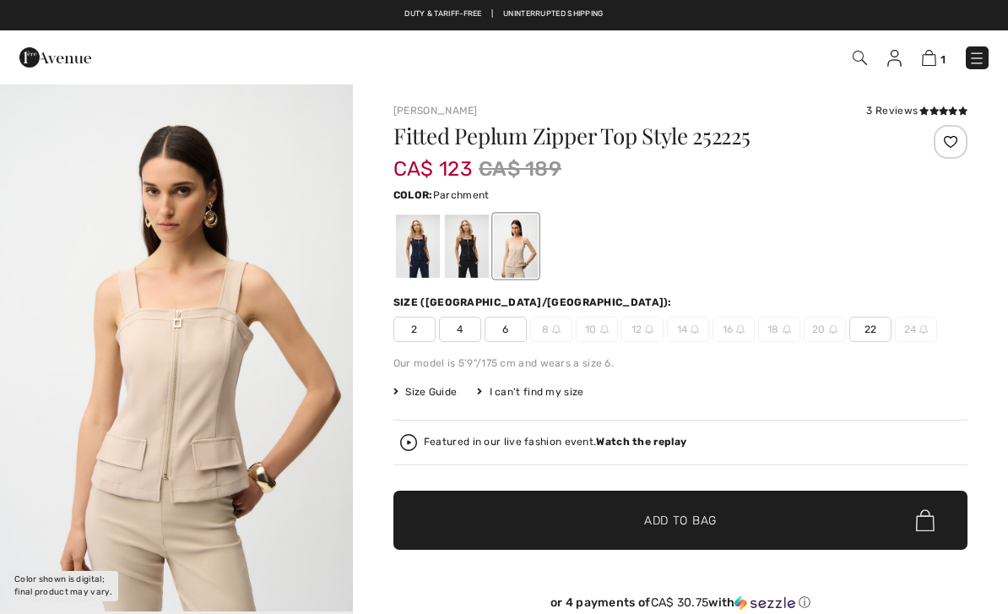
checkbox input "true"
click at [466, 267] on div at bounding box center [467, 245] width 44 height 63
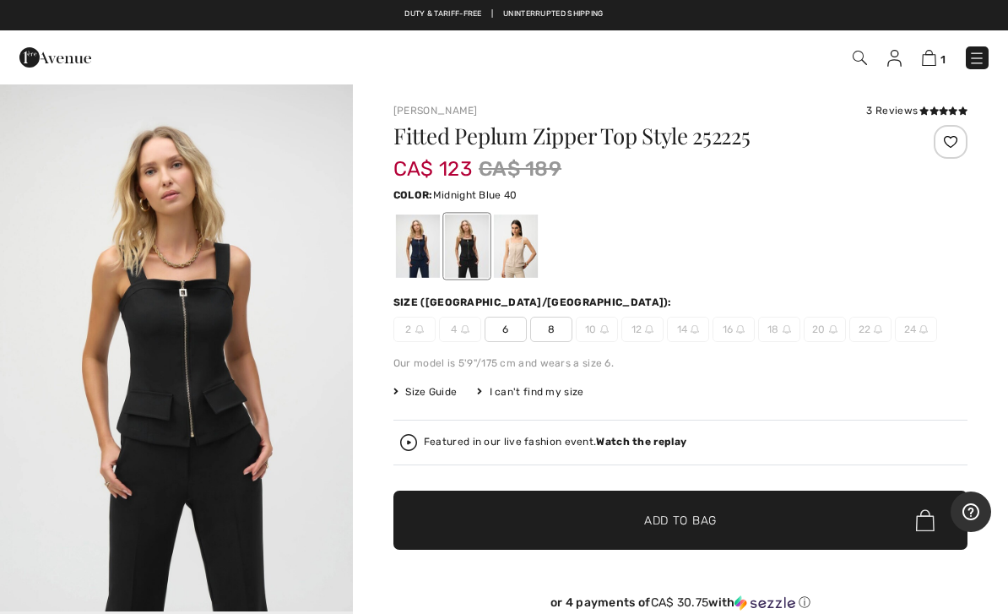
click at [415, 255] on div at bounding box center [418, 245] width 44 height 63
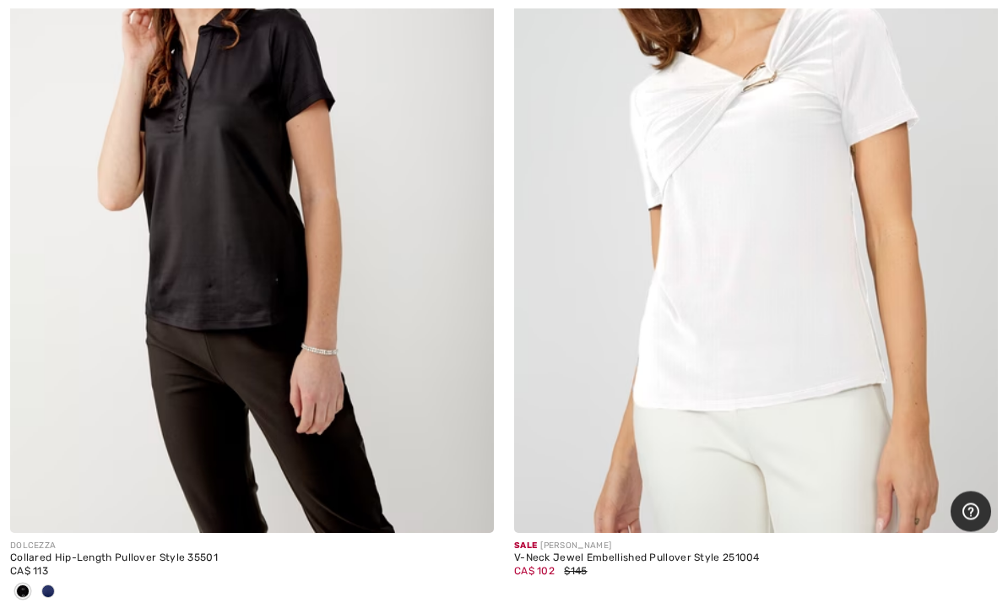
scroll to position [6275, 0]
click at [820, 444] on img at bounding box center [756, 170] width 484 height 726
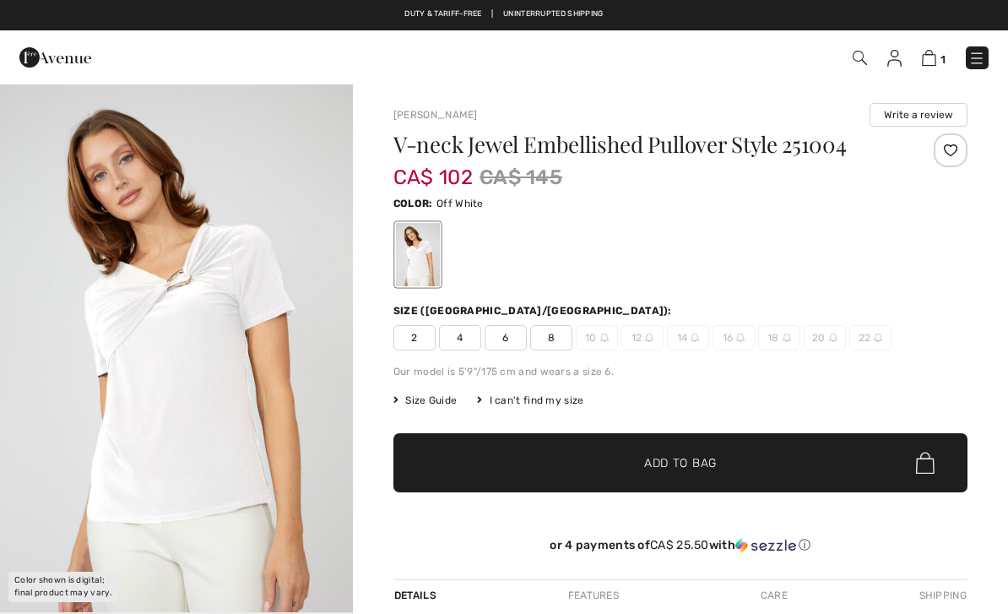
checkbox input "true"
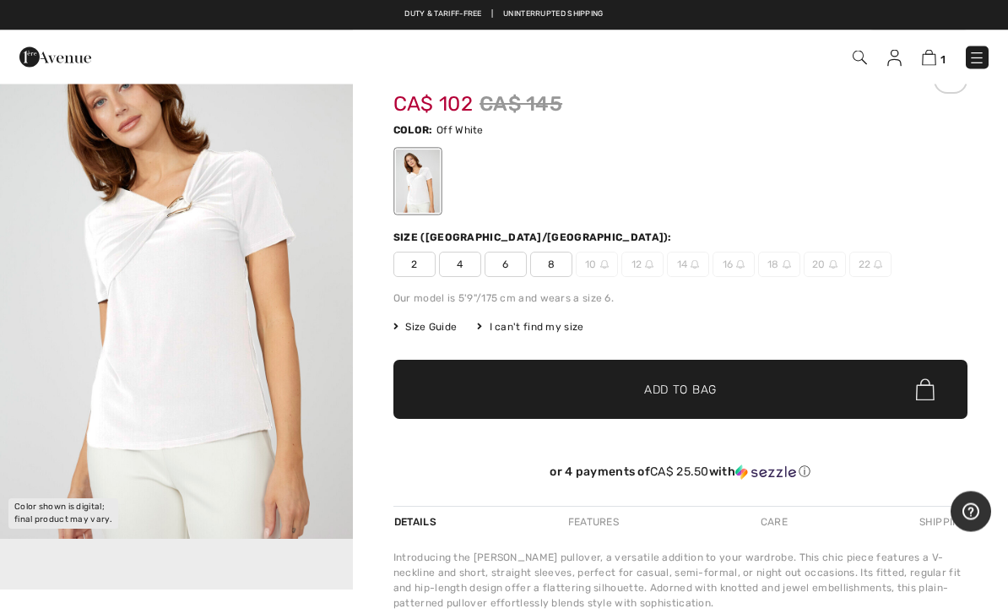
scroll to position [52, 0]
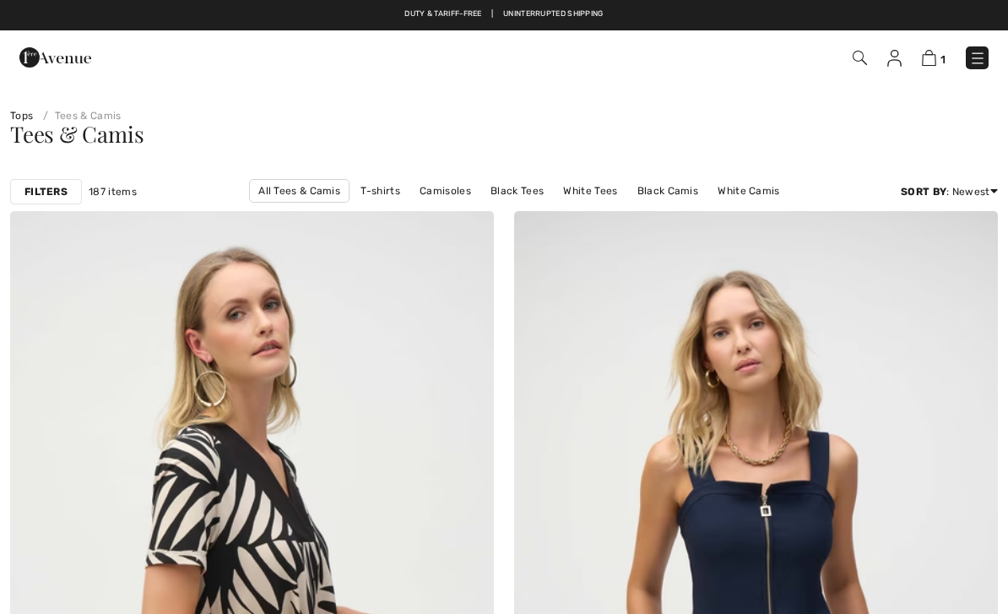
checkbox input "true"
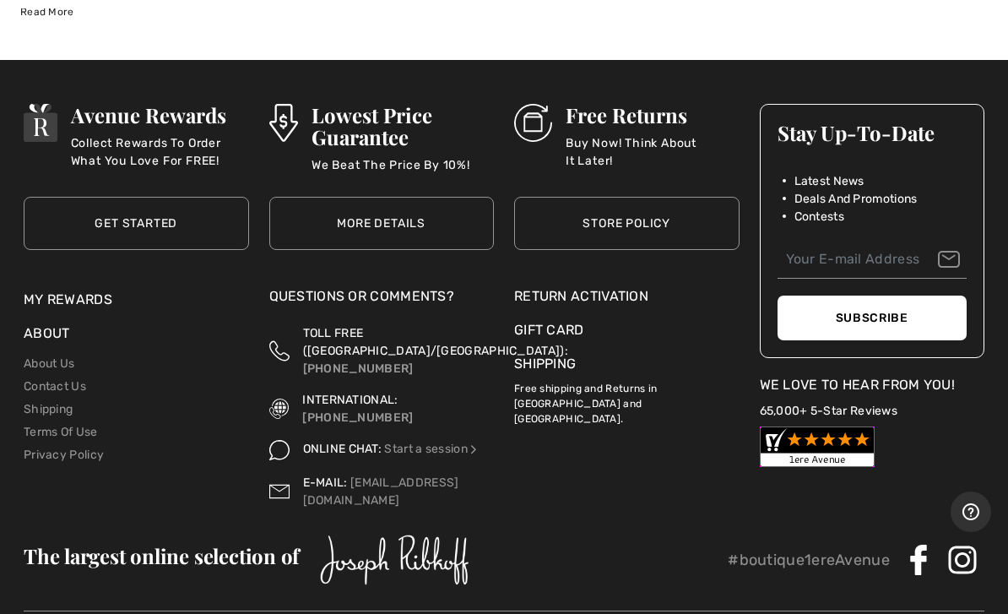
scroll to position [21195, 0]
